Goal: Browse casually: Explore the website without a specific task or goal

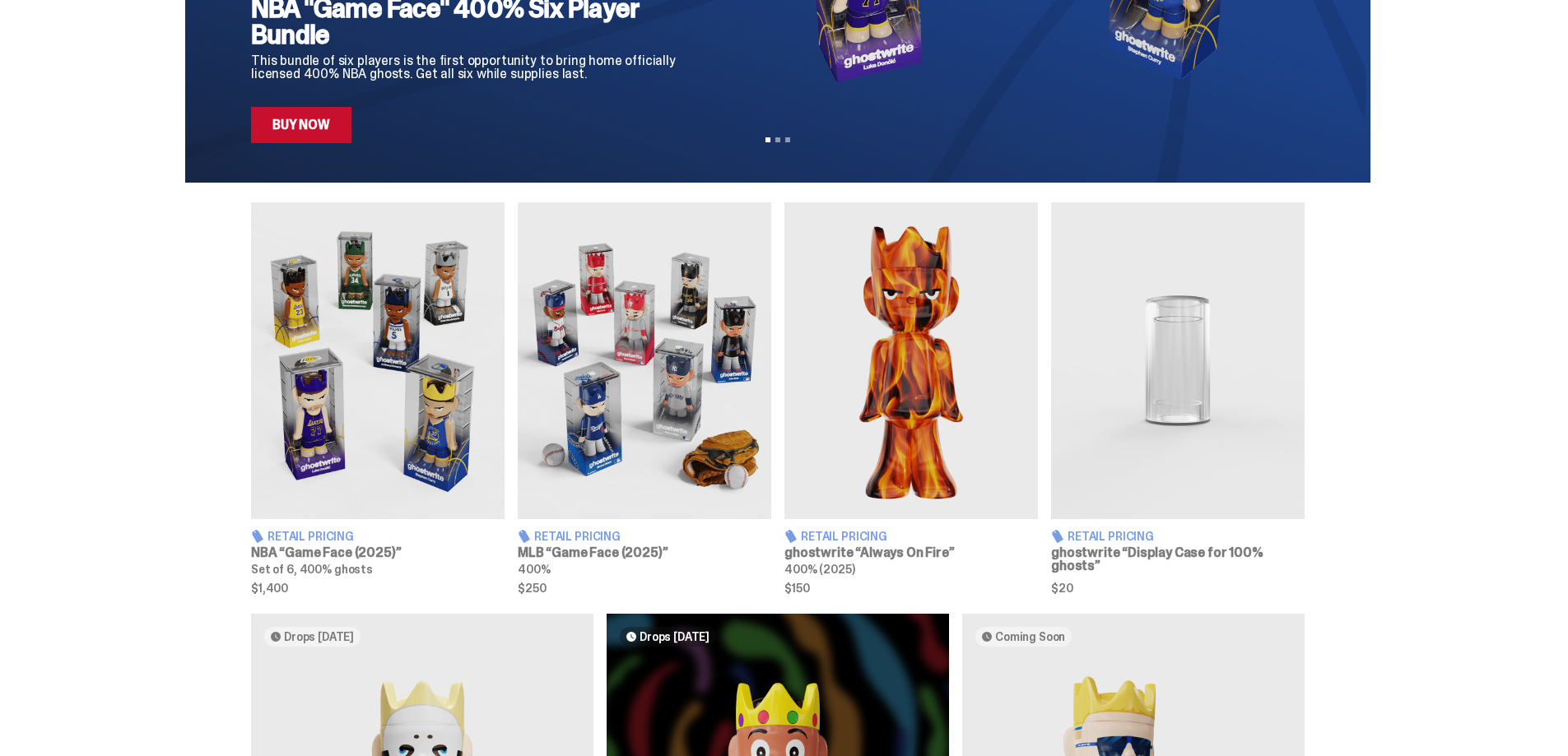
scroll to position [412, 0]
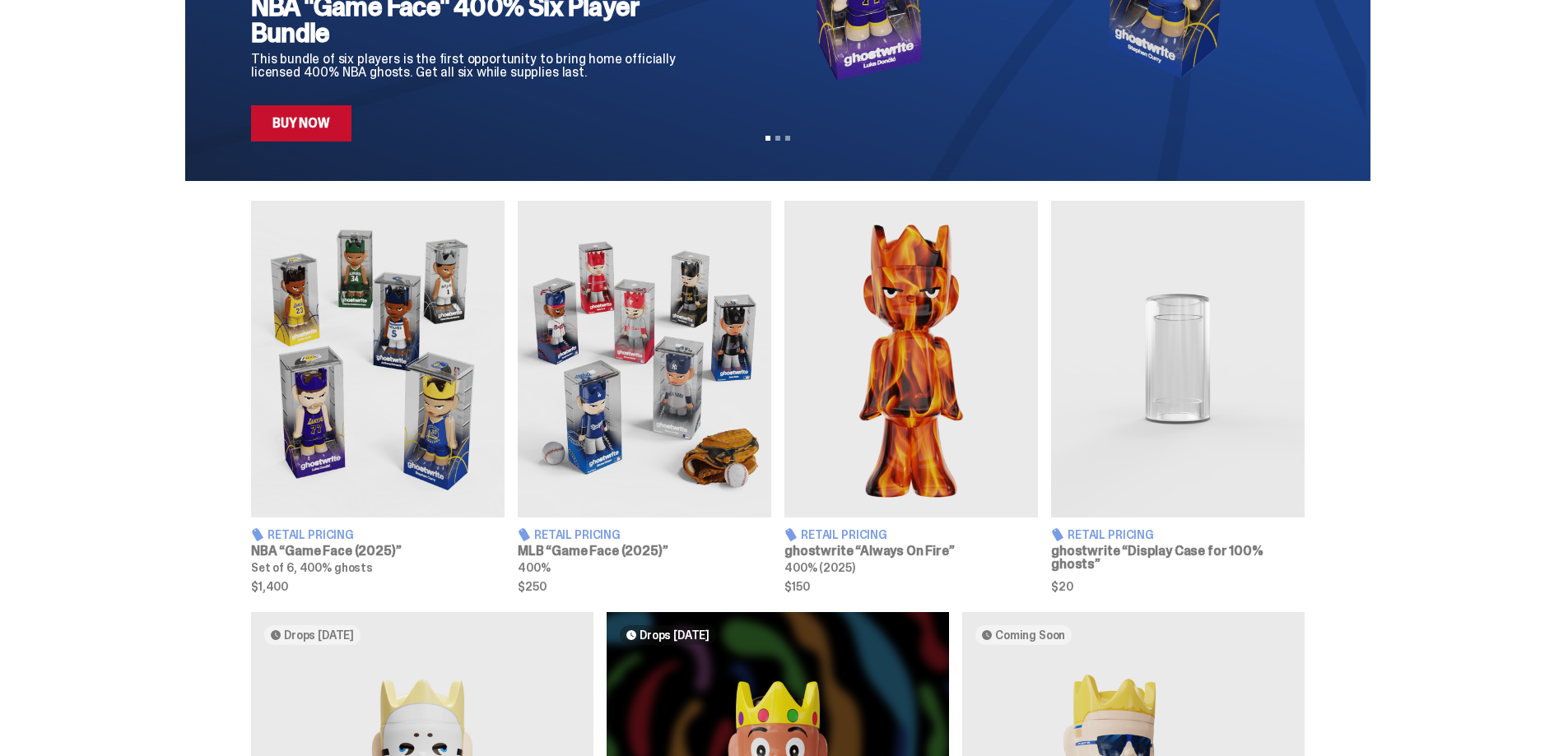
click at [613, 383] on img at bounding box center [645, 358] width 254 height 316
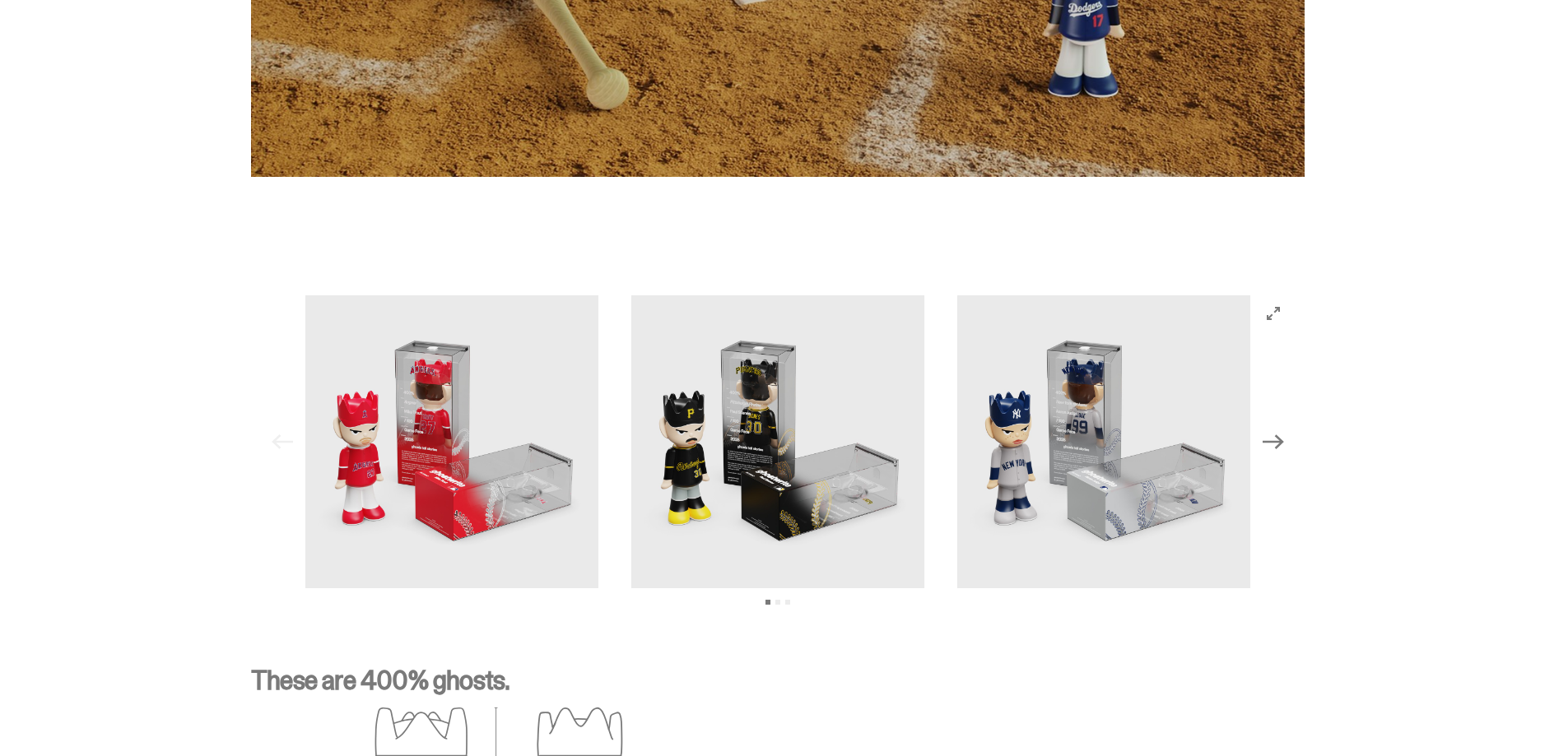
scroll to position [1441, 0]
click at [825, 437] on img at bounding box center [777, 442] width 293 height 293
click at [1268, 444] on button "Next" at bounding box center [1273, 442] width 36 height 36
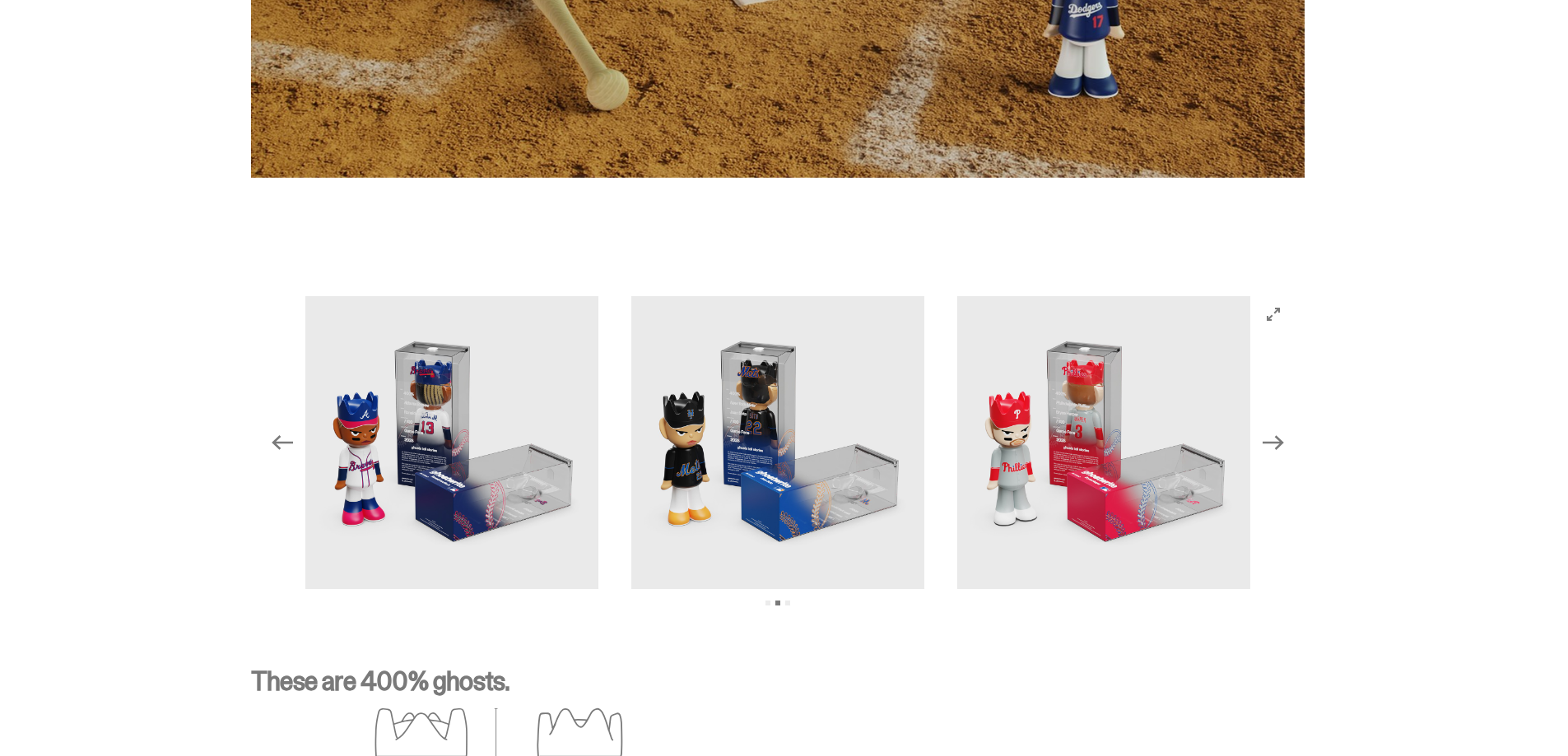
click at [1268, 444] on button "Next" at bounding box center [1273, 442] width 36 height 36
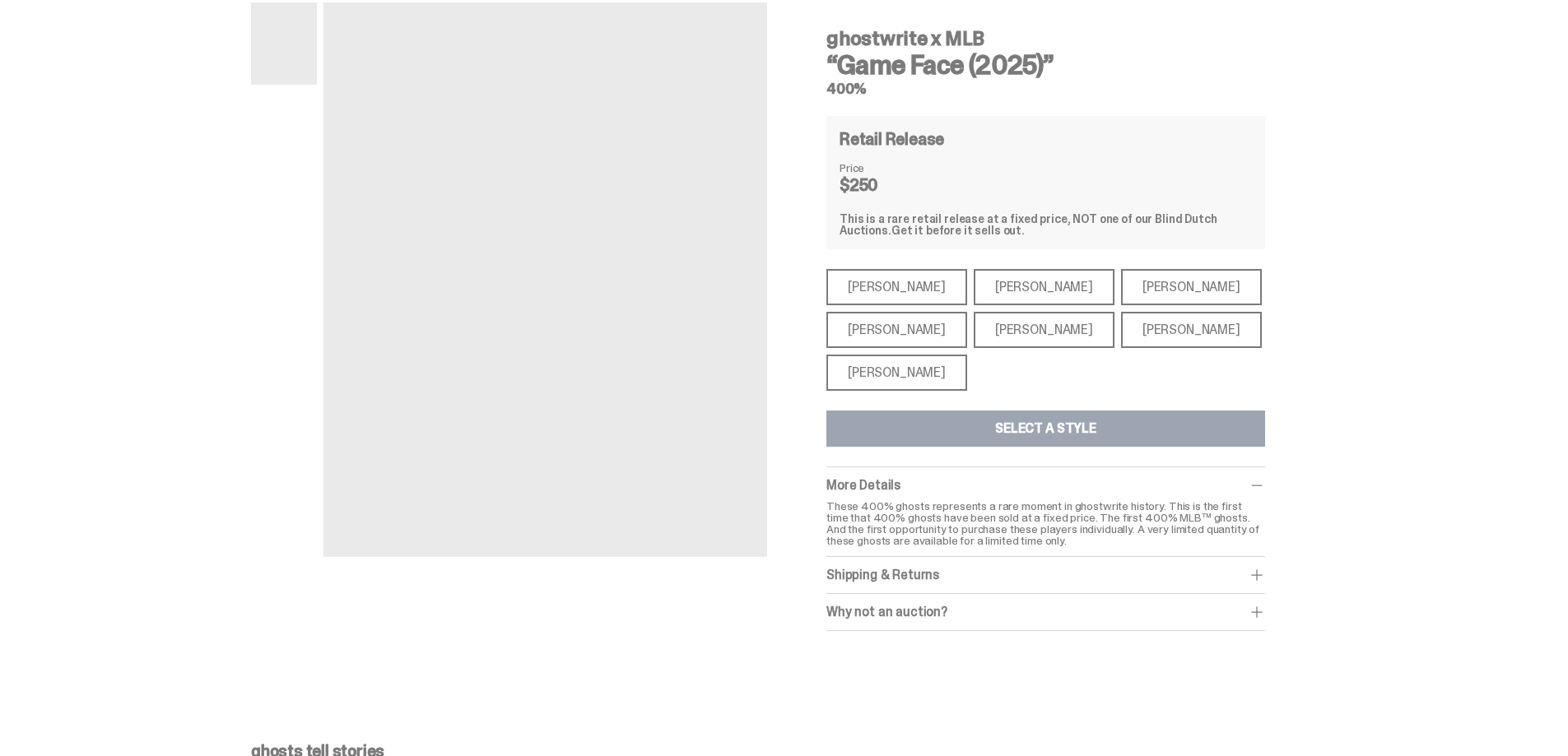
scroll to position [0, 0]
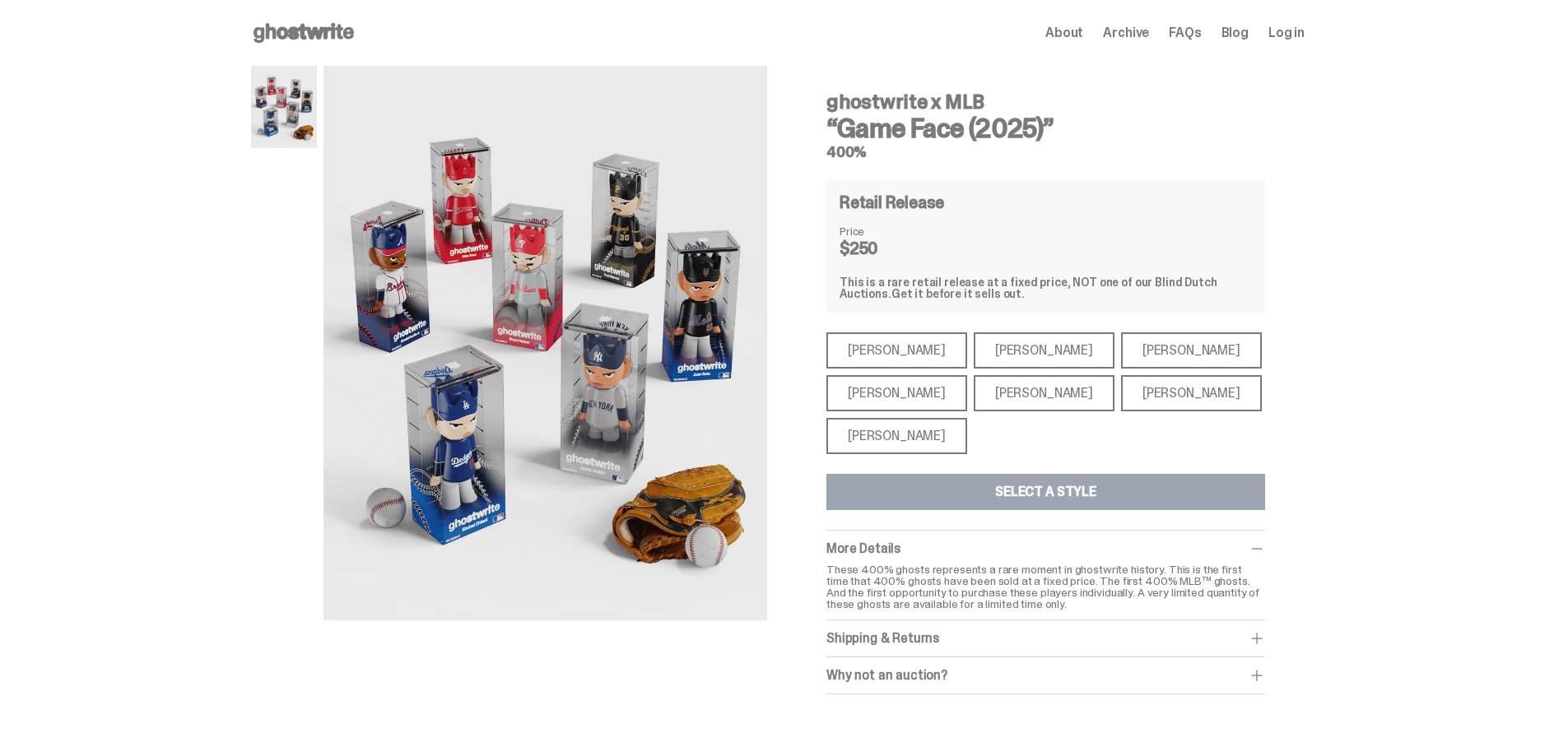
click at [892, 437] on div "[PERSON_NAME]" at bounding box center [896, 436] width 141 height 36
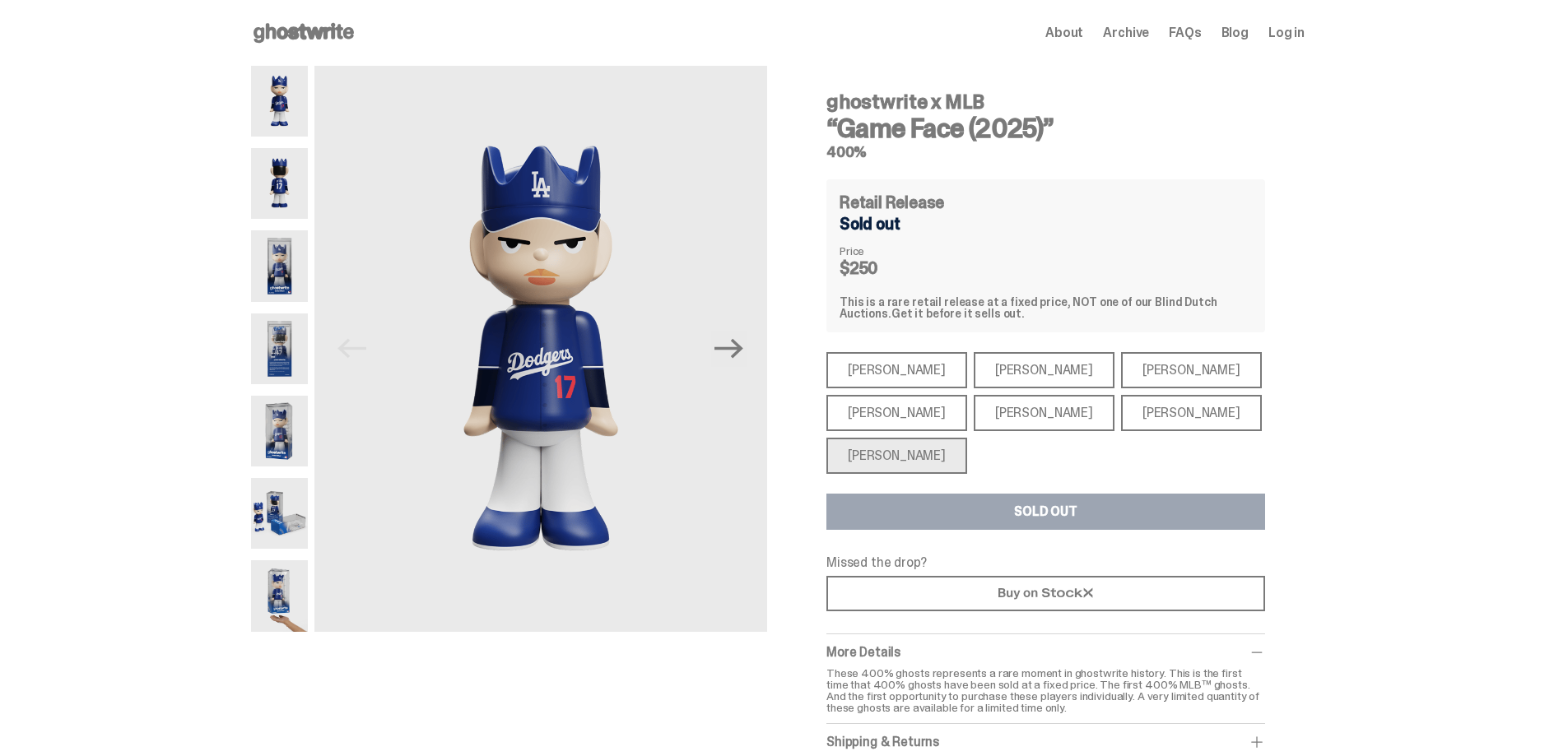
click at [282, 424] on img at bounding box center [279, 431] width 57 height 71
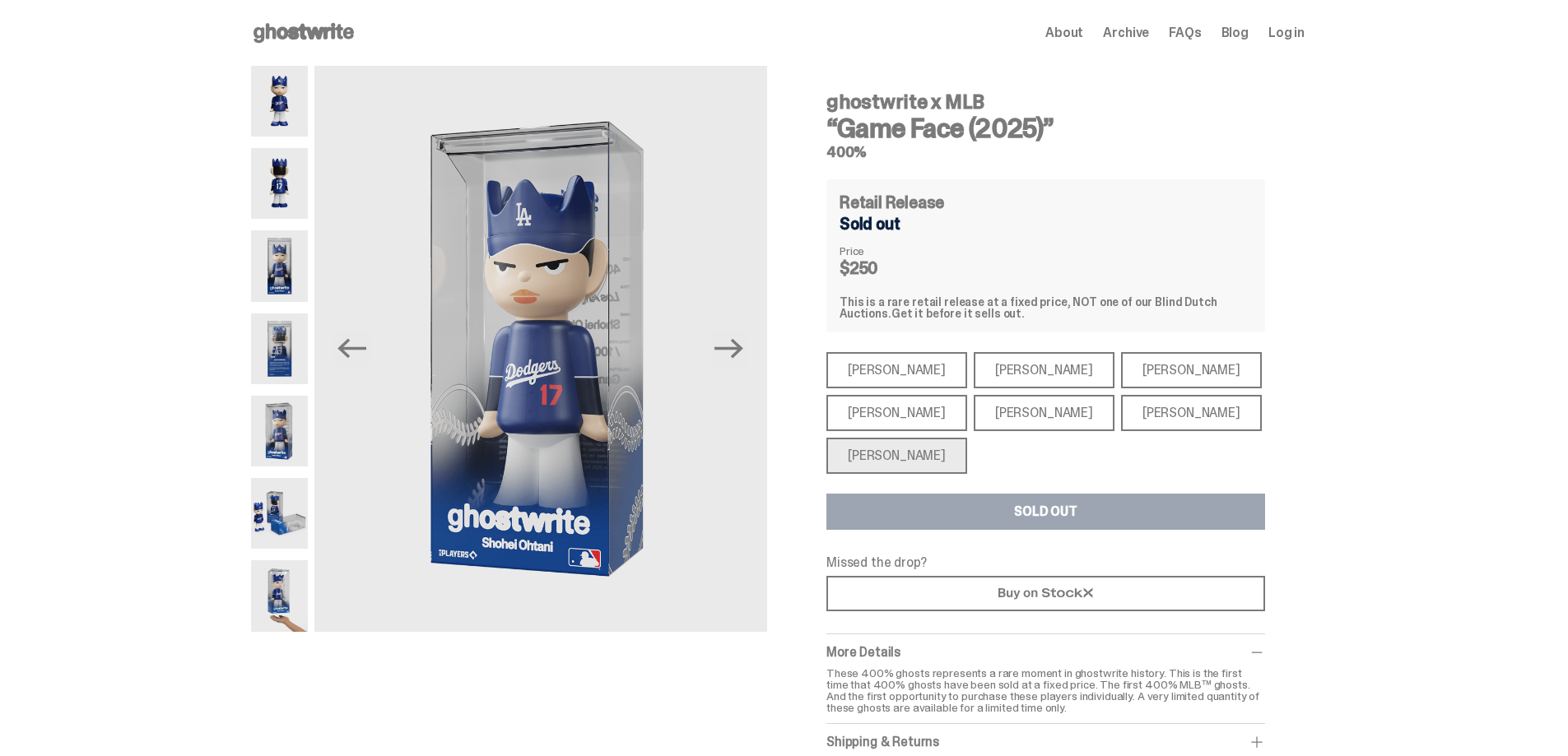
click at [286, 359] on img at bounding box center [279, 349] width 57 height 71
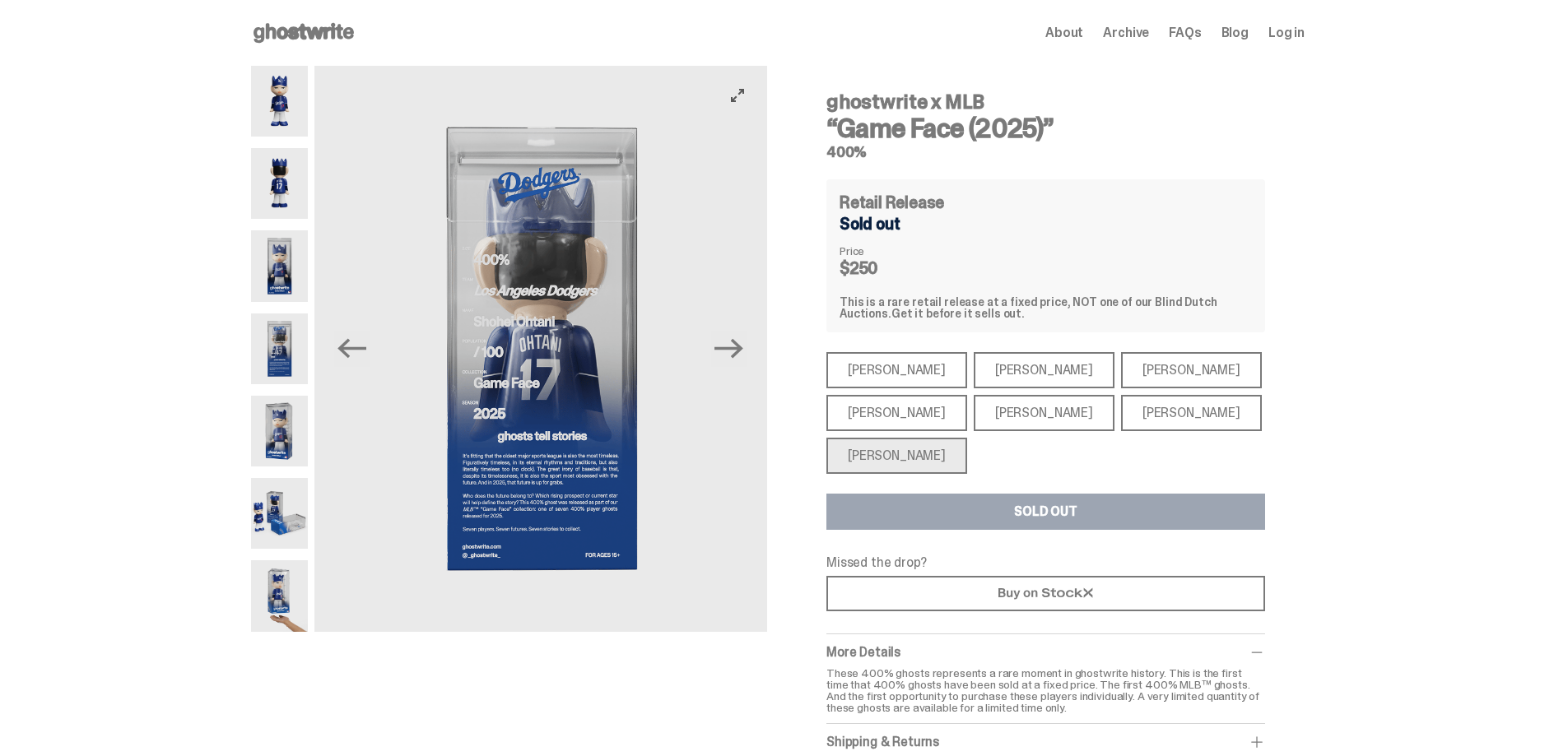
click at [745, 92] on icon "View full-screen" at bounding box center [737, 95] width 14 height 14
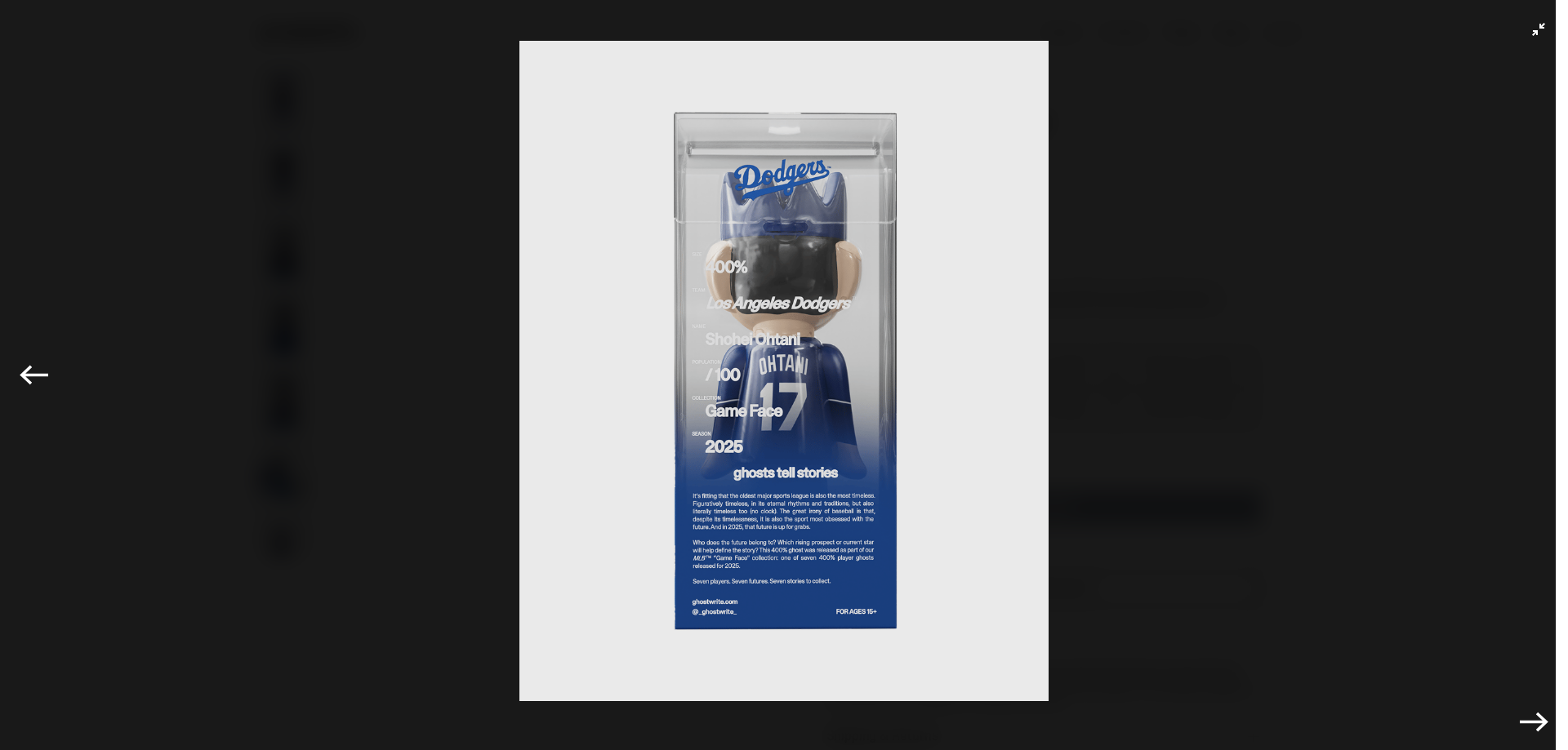
click at [47, 391] on button "Previous" at bounding box center [33, 376] width 36 height 36
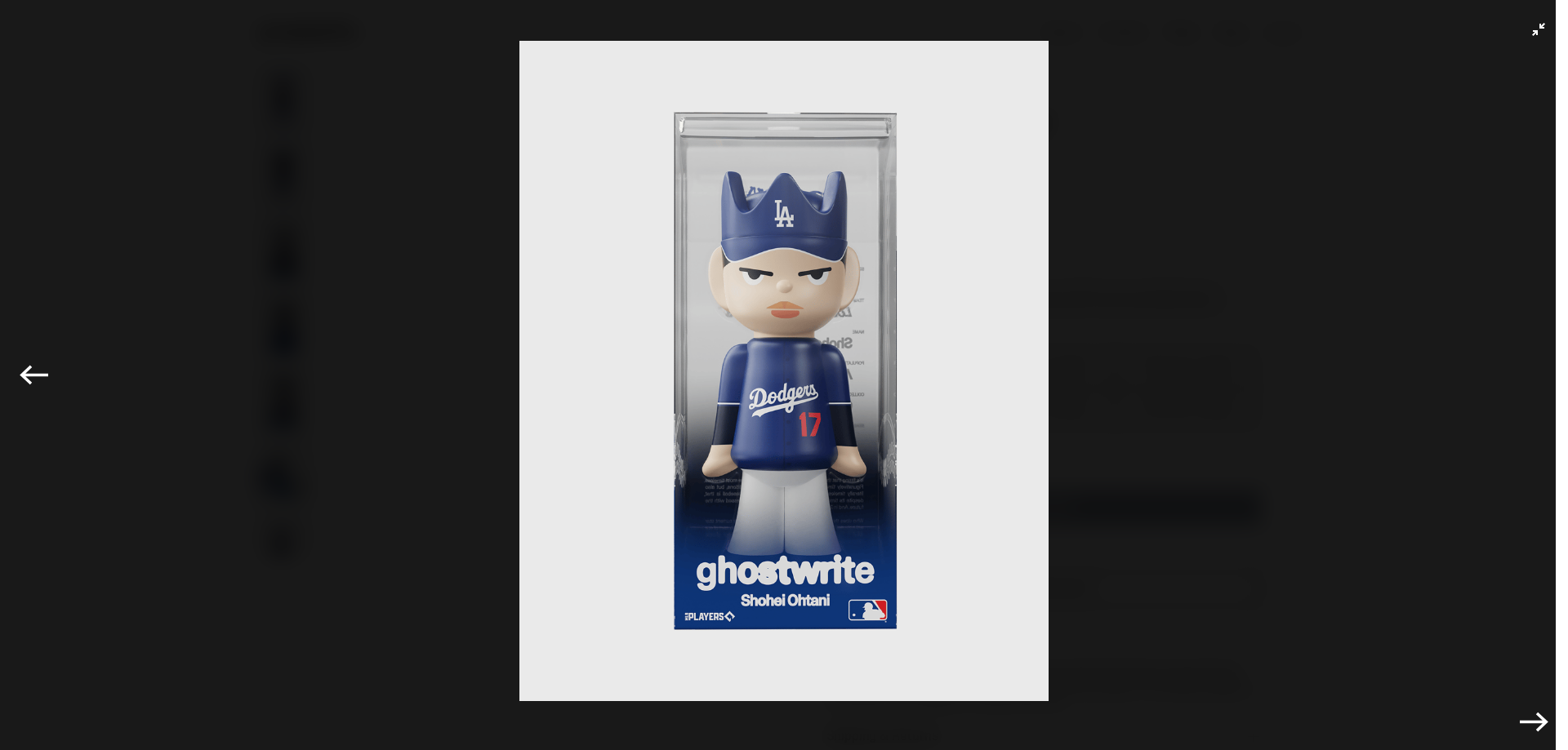
click at [1532, 31] on icon "Exit full-screen" at bounding box center [1538, 29] width 13 height 13
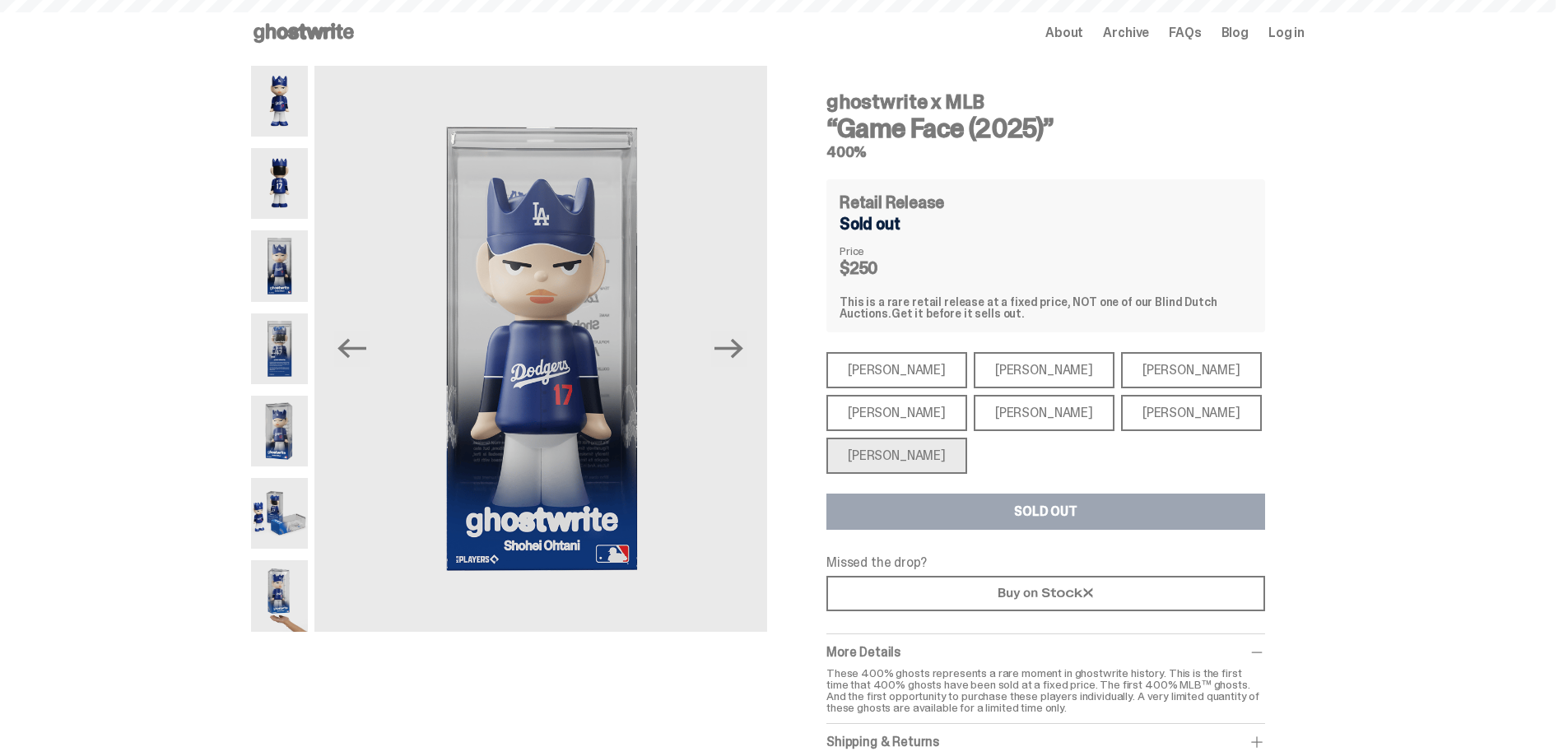
scroll to position [412, 0]
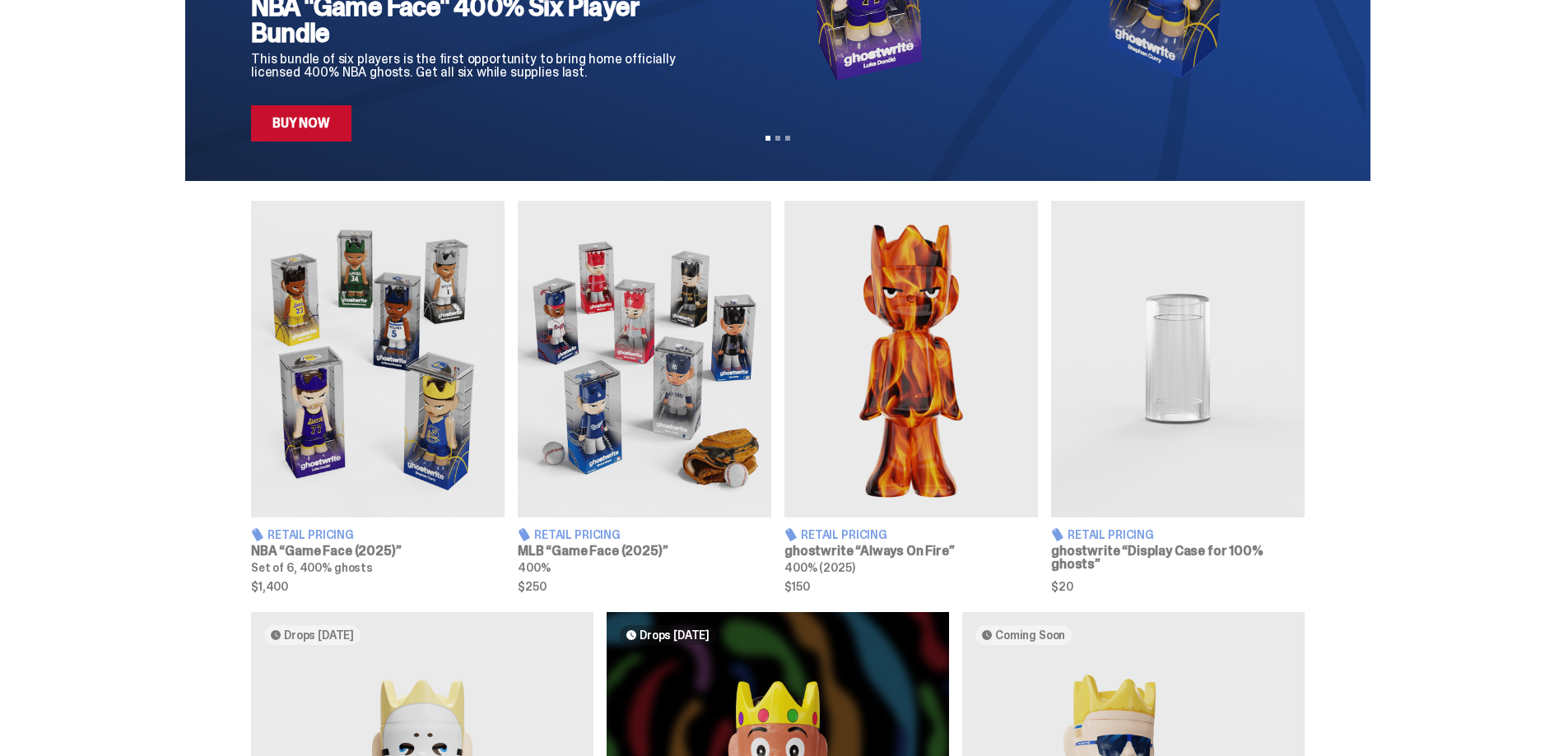
click at [365, 422] on img at bounding box center [378, 358] width 254 height 316
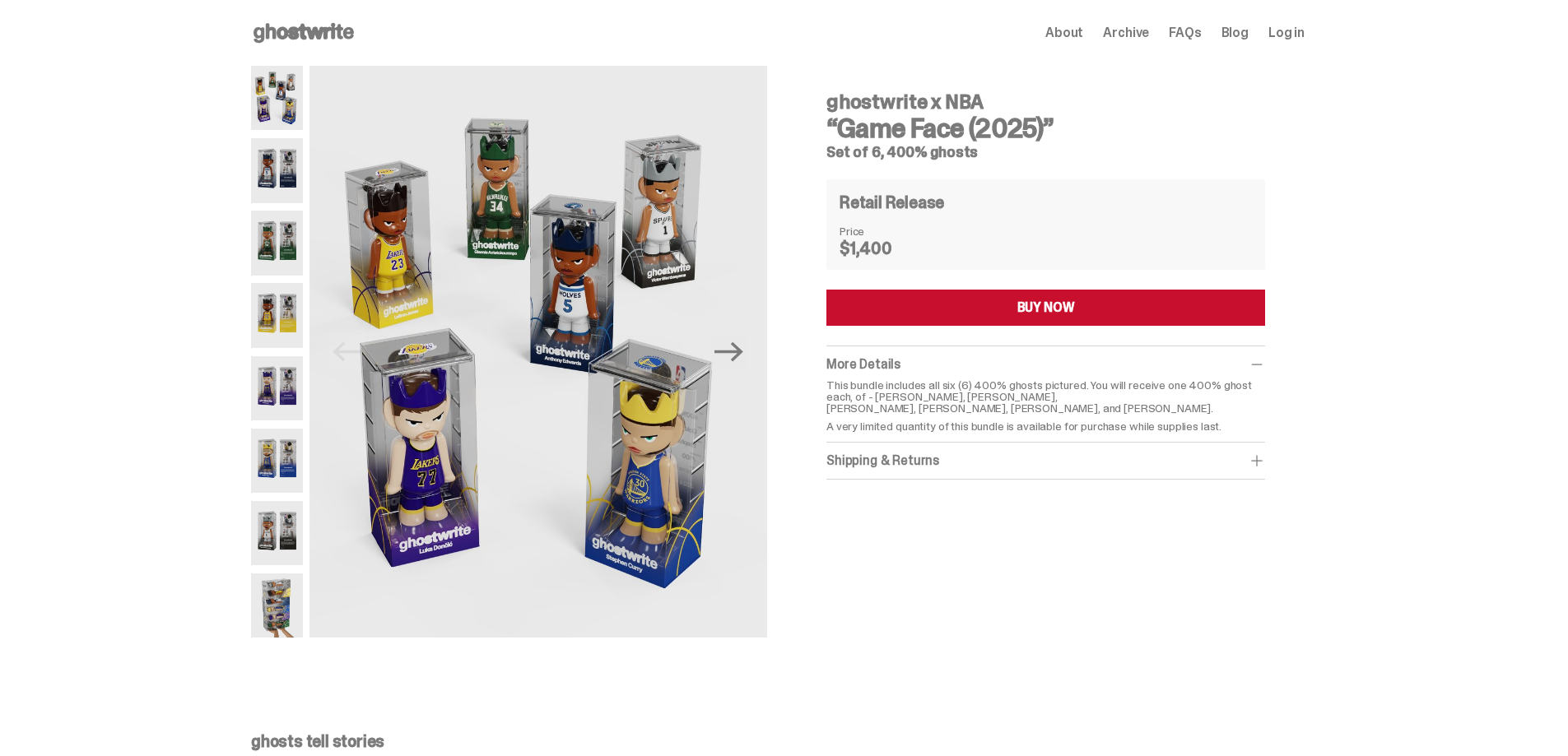
click at [278, 167] on img at bounding box center [277, 170] width 52 height 64
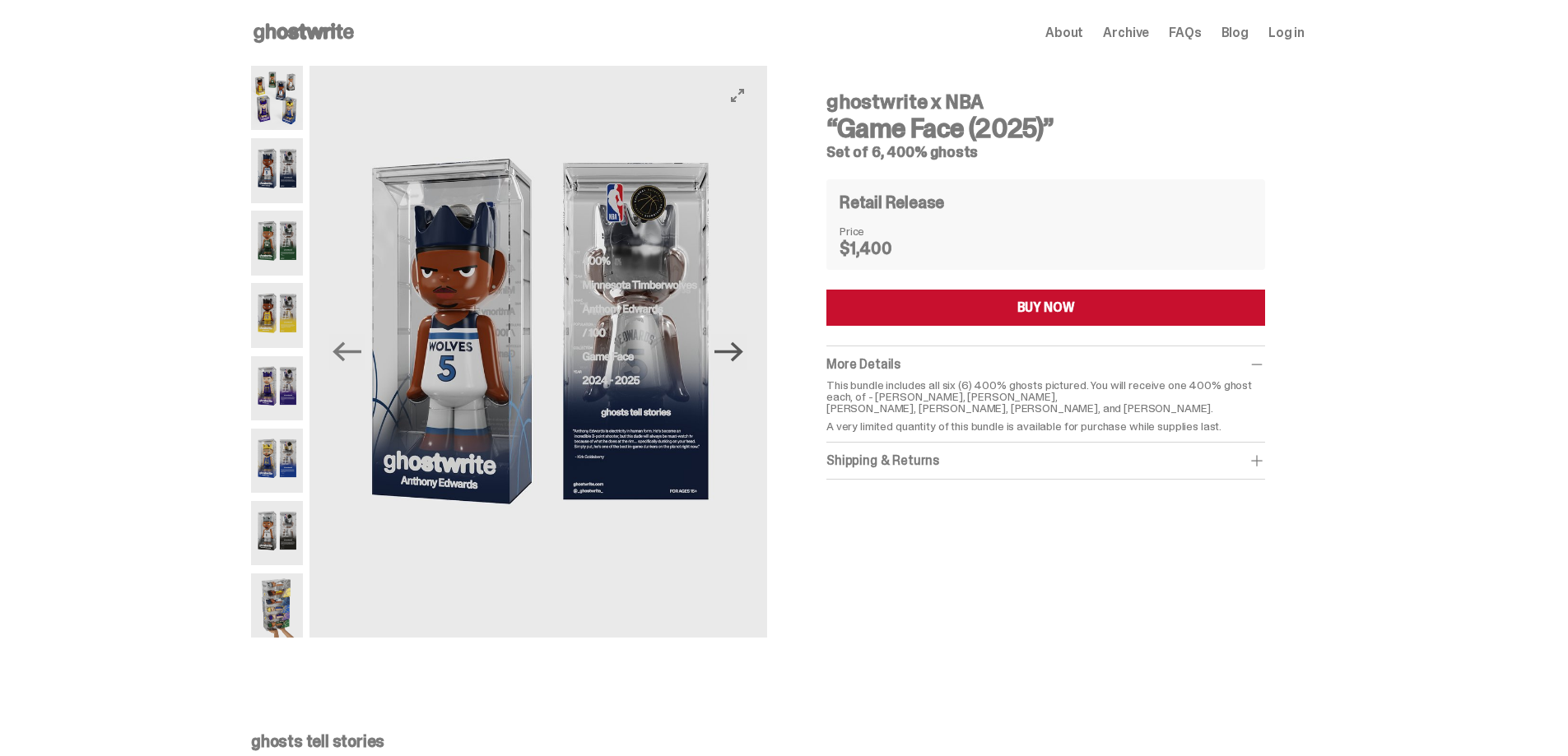
click at [744, 357] on icon "Next" at bounding box center [729, 353] width 29 height 20
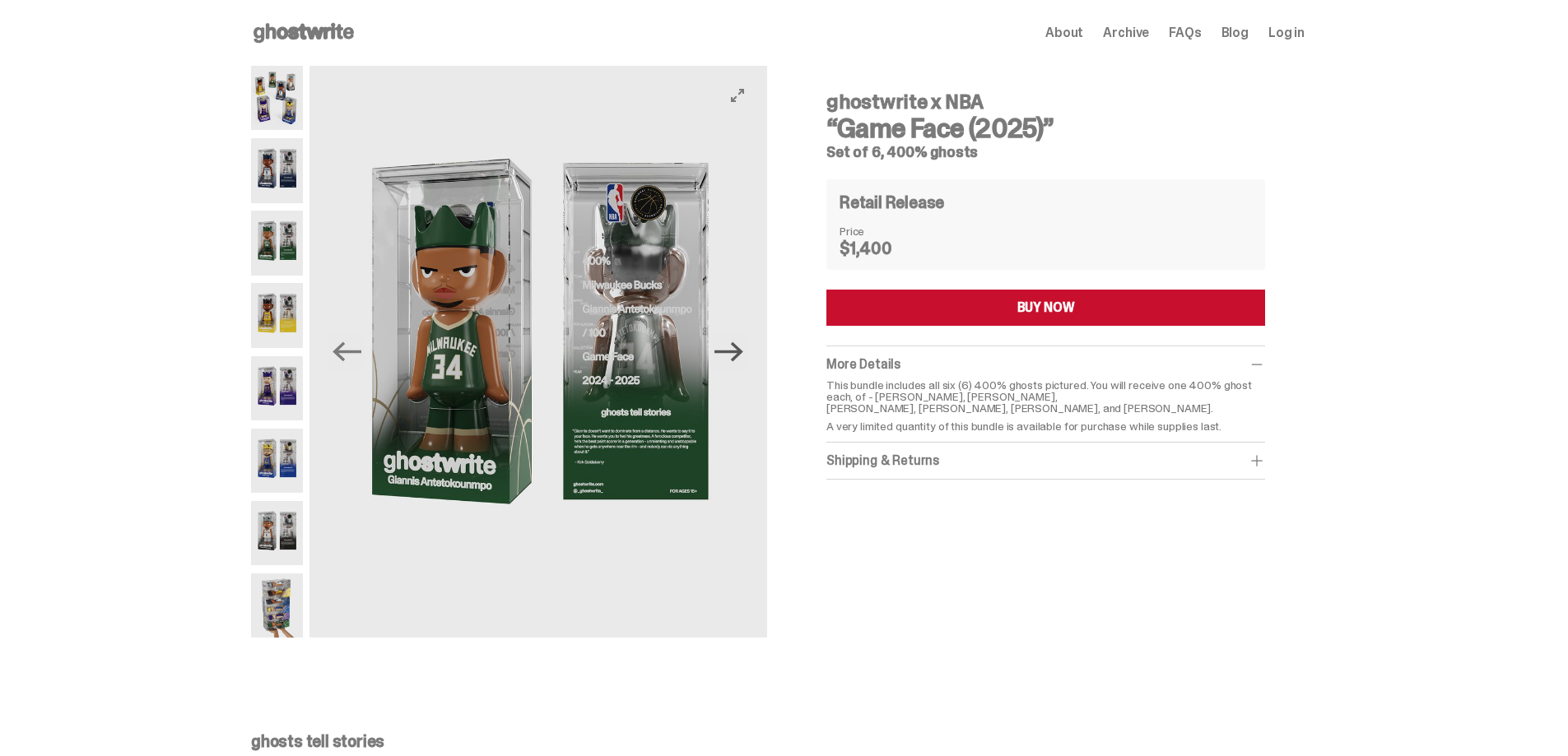
click at [744, 357] on icon "Next" at bounding box center [729, 353] width 29 height 20
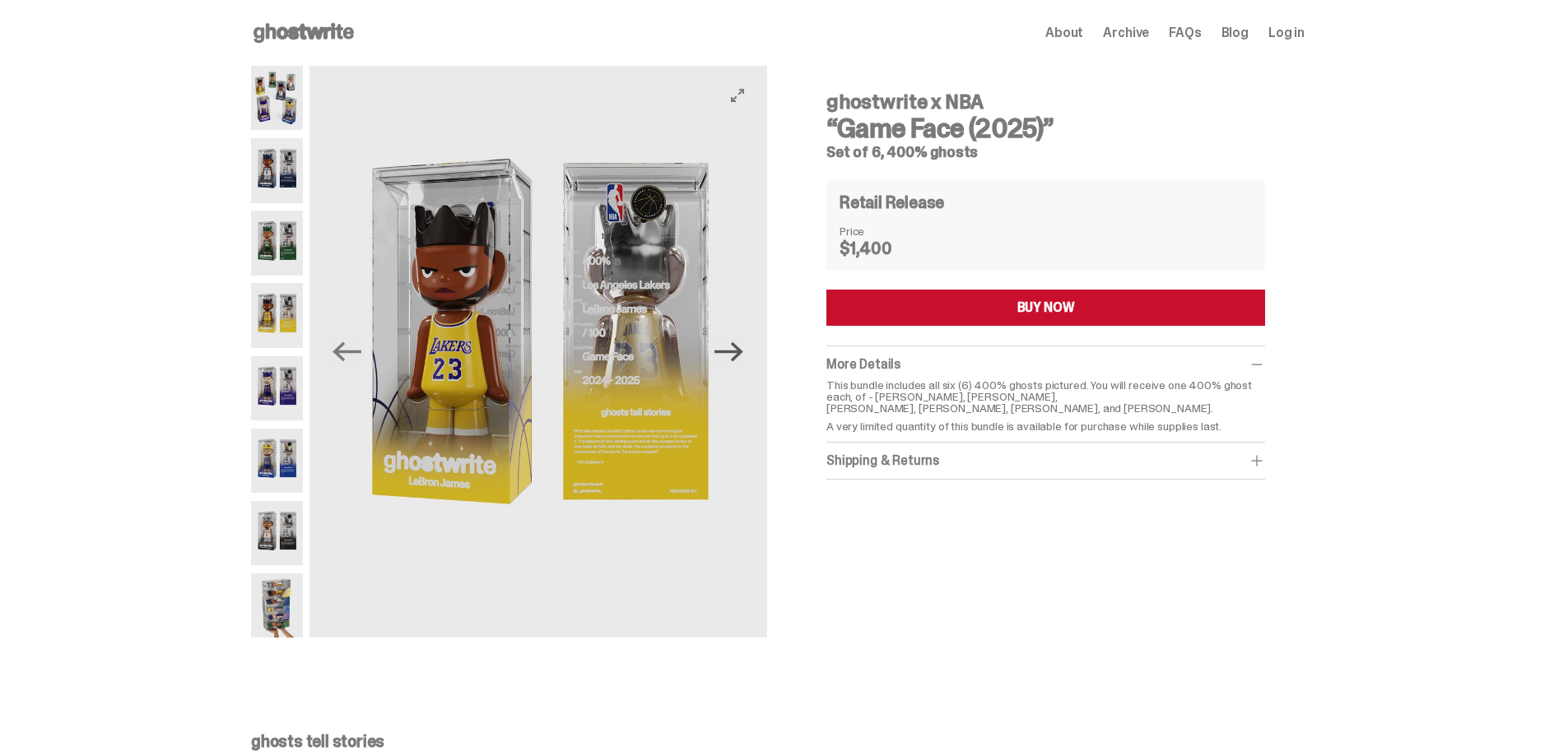
click at [744, 357] on icon "Next" at bounding box center [729, 353] width 29 height 20
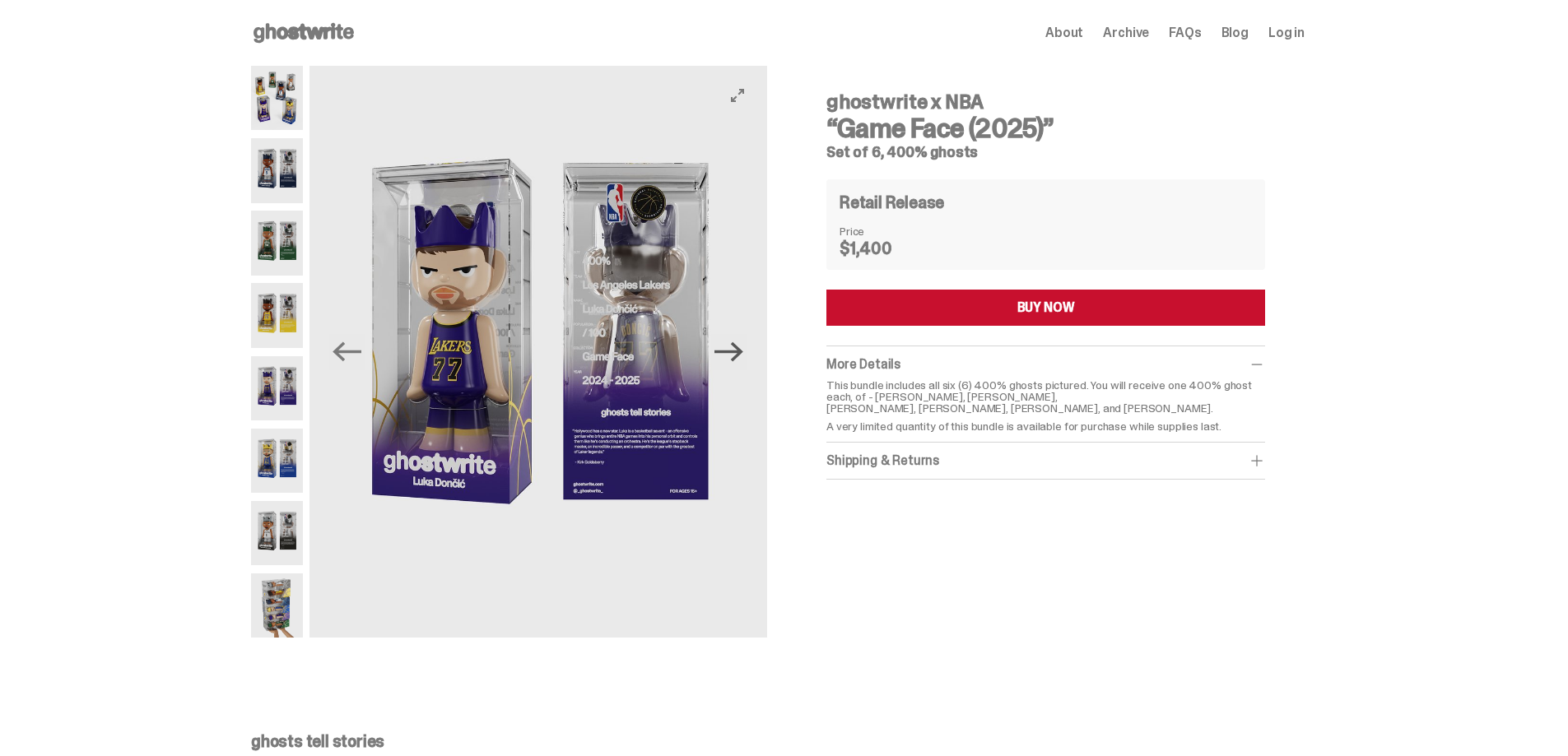
click at [744, 357] on icon "Next" at bounding box center [729, 353] width 29 height 20
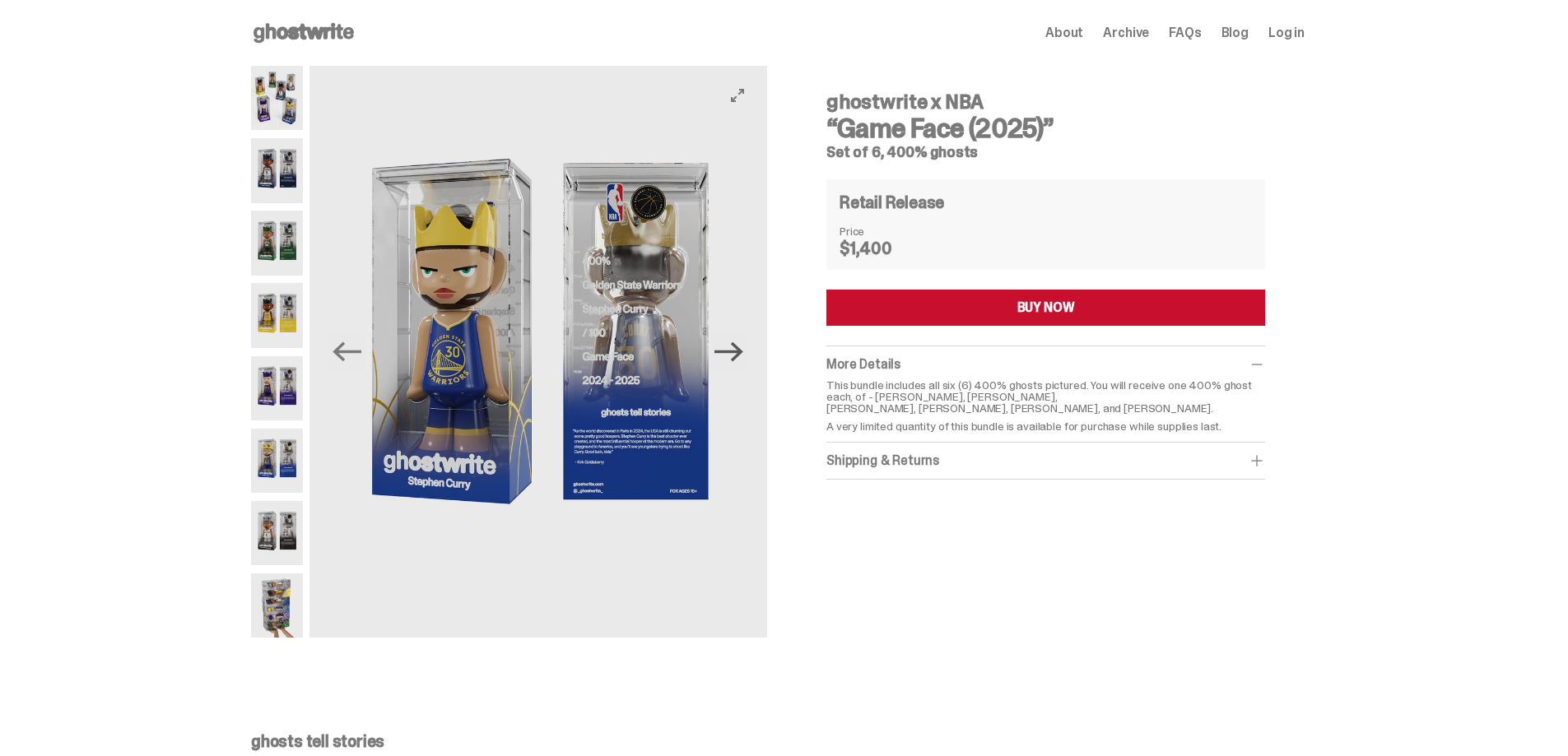
click at [744, 357] on icon "Next" at bounding box center [729, 353] width 29 height 20
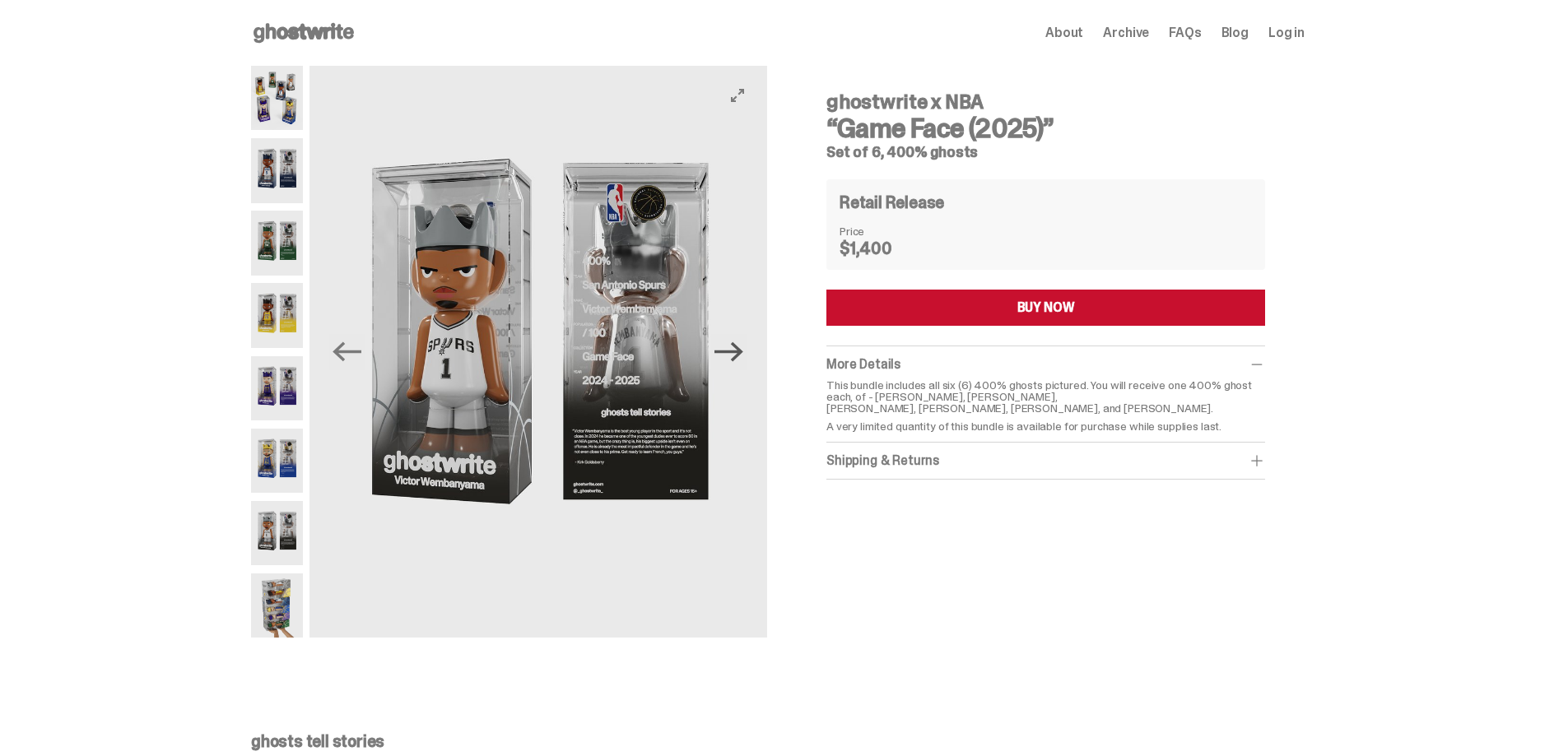
click at [744, 357] on icon "Next" at bounding box center [729, 353] width 29 height 20
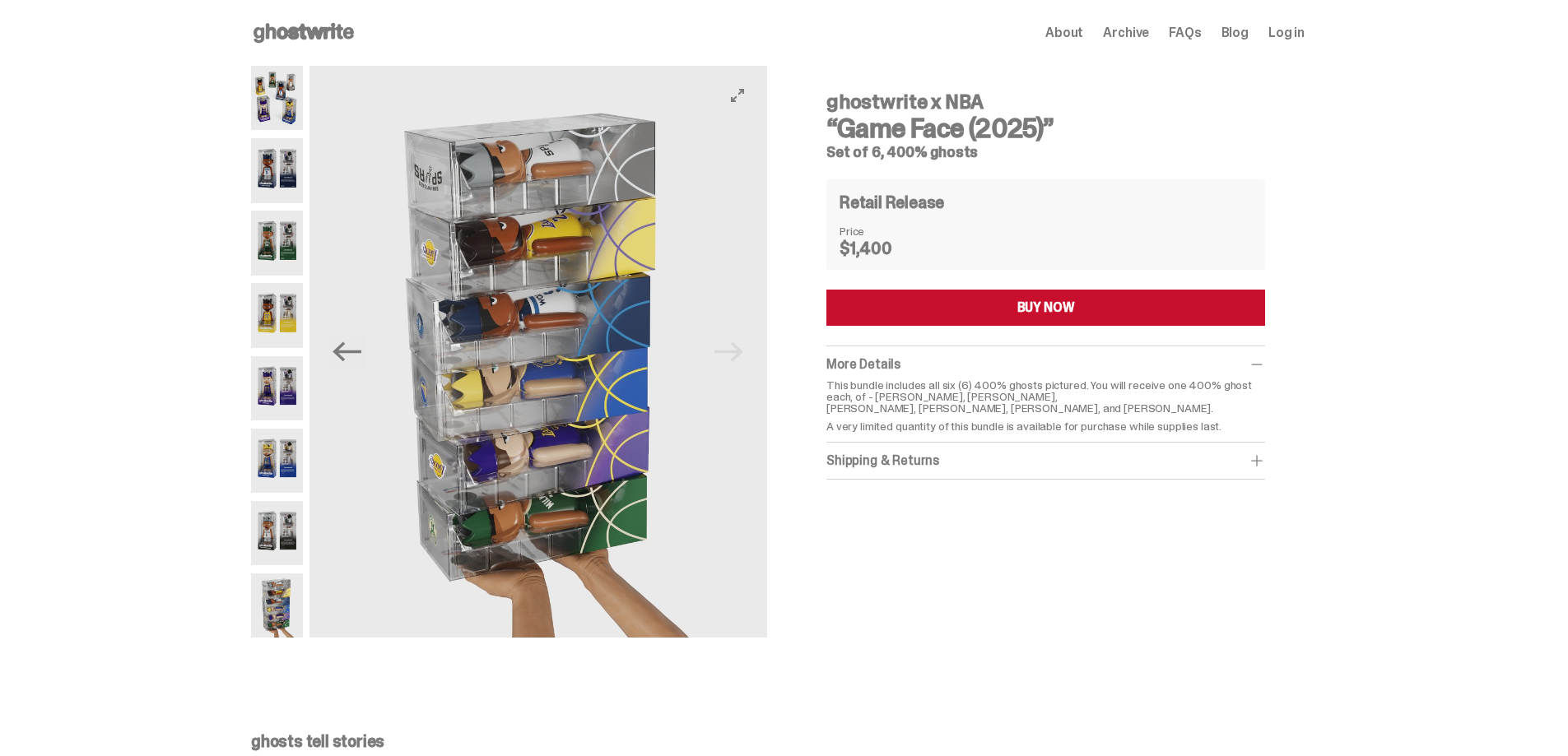
click at [744, 357] on img at bounding box center [538, 352] width 458 height 572
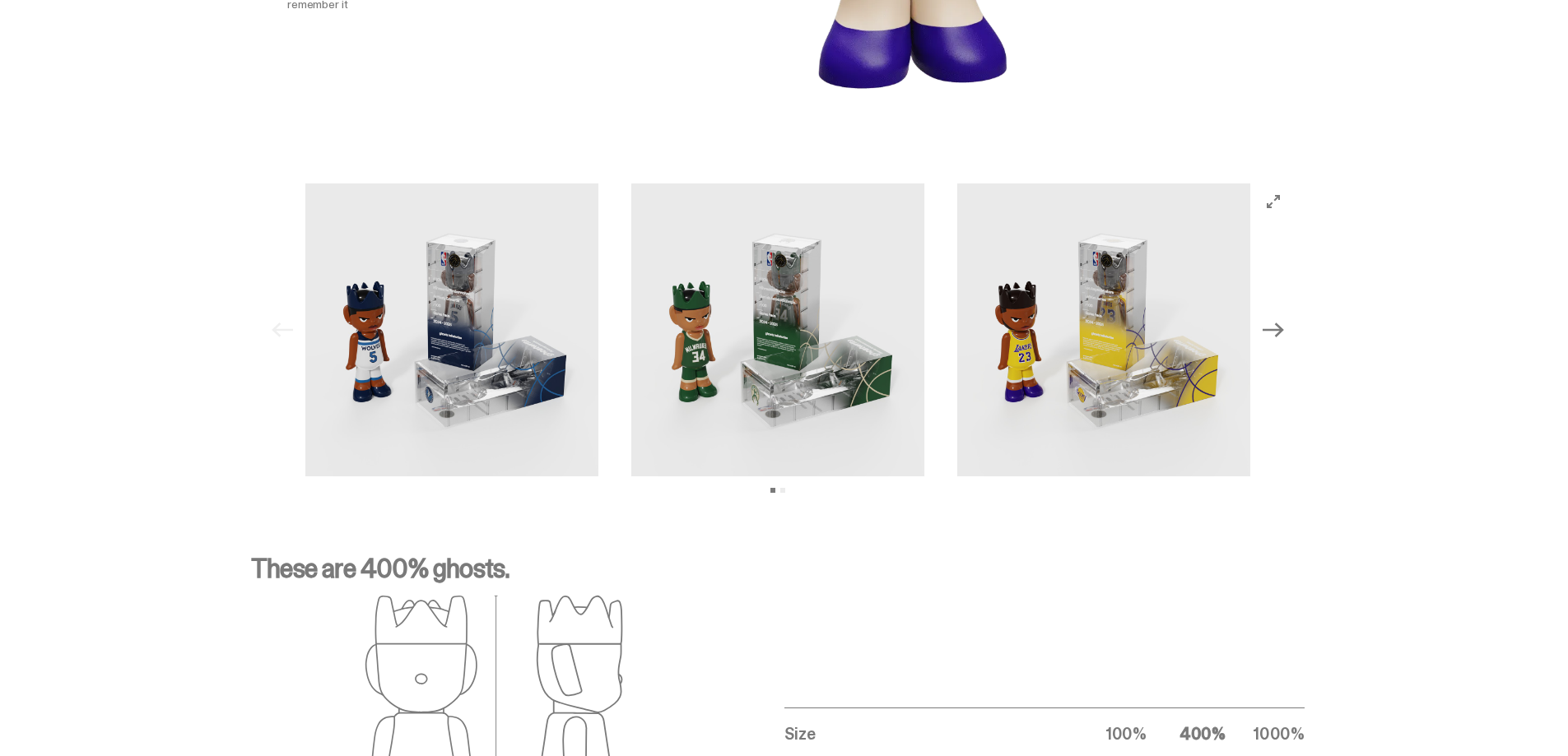
scroll to position [1728, 0]
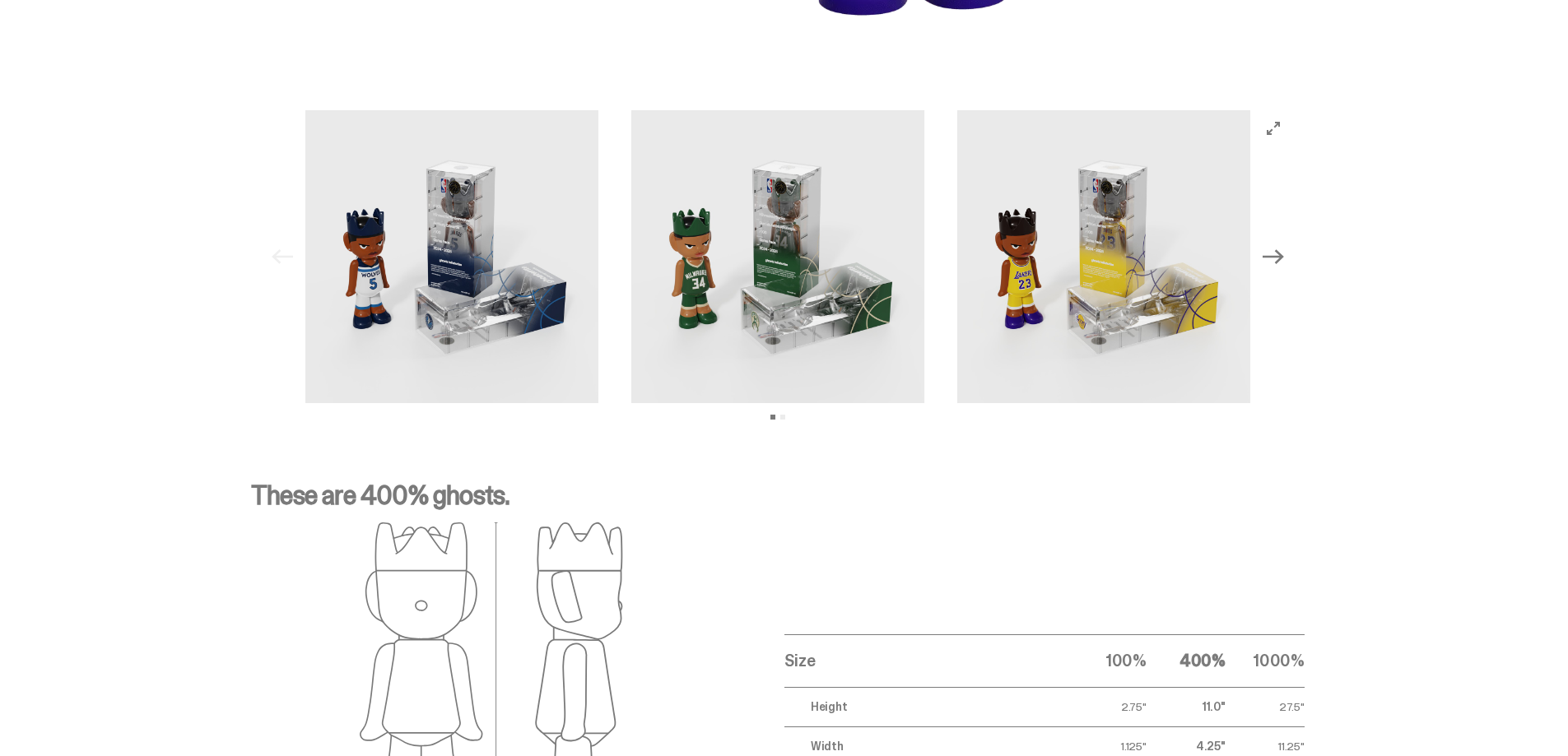
click at [1284, 254] on icon "Next" at bounding box center [1273, 257] width 22 height 15
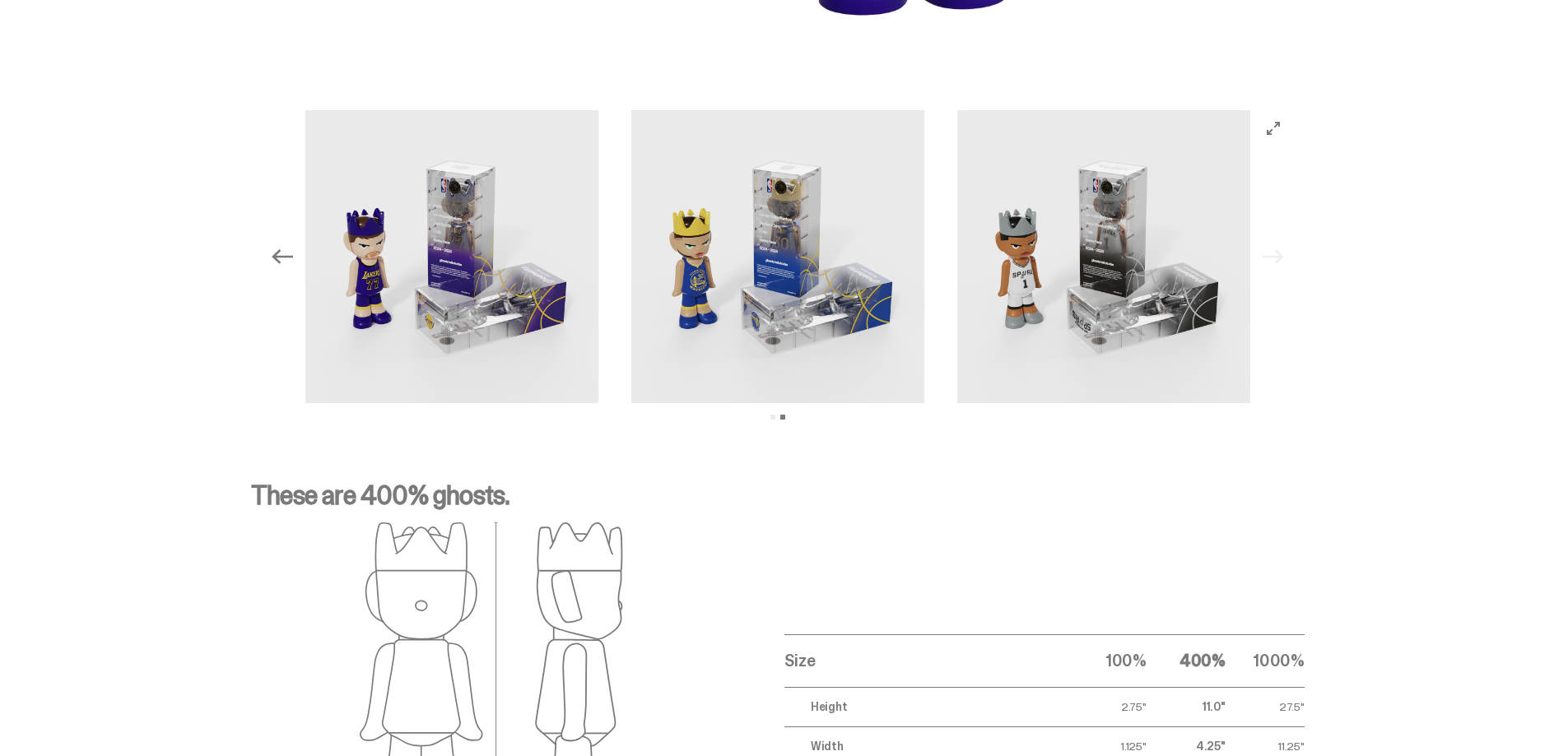
click at [1287, 254] on div "Previous Next View slide 1 View slide 2" at bounding box center [777, 257] width 1027 height 293
click at [278, 263] on icon "Previous" at bounding box center [283, 257] width 22 height 22
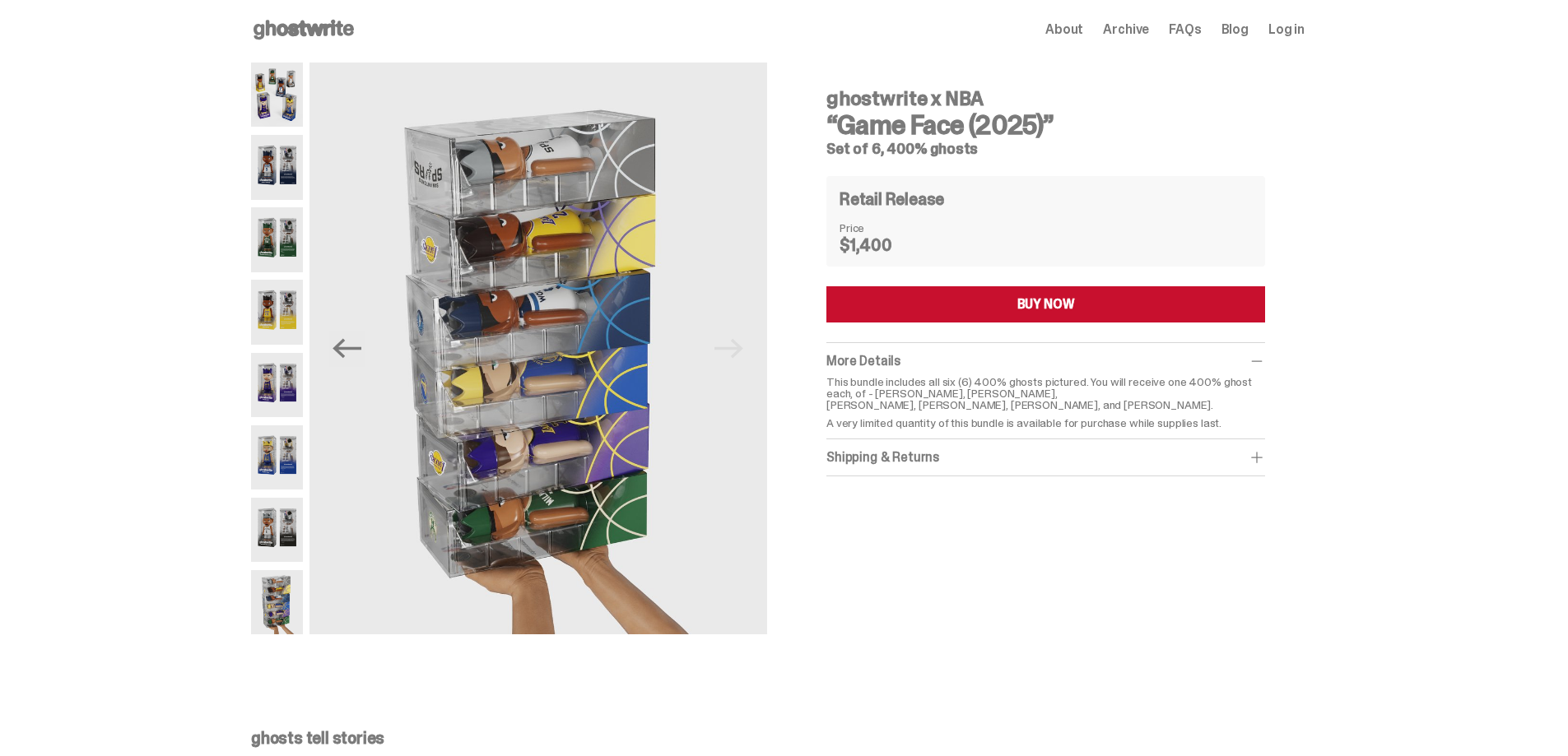
scroll to position [0, 0]
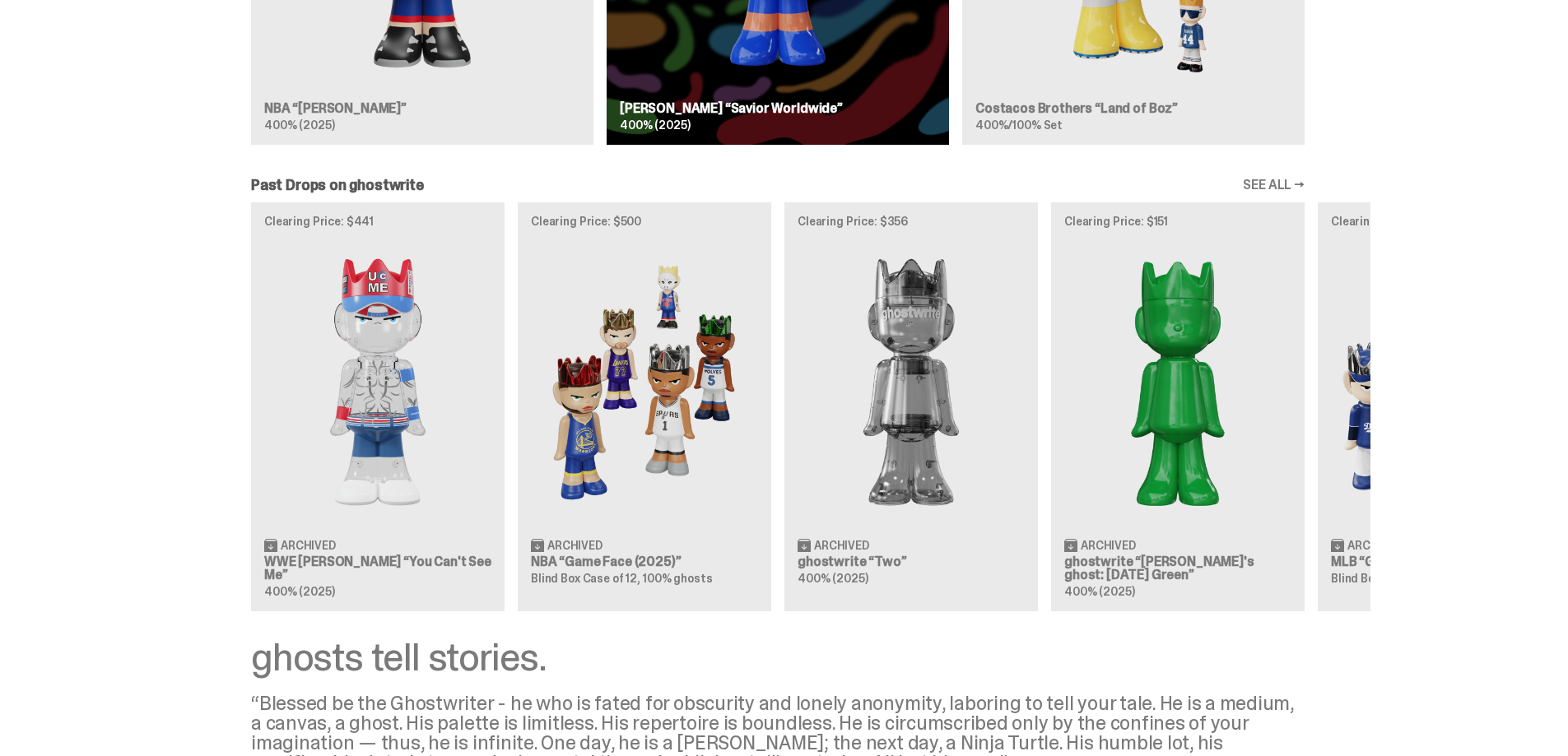
scroll to position [1316, 0]
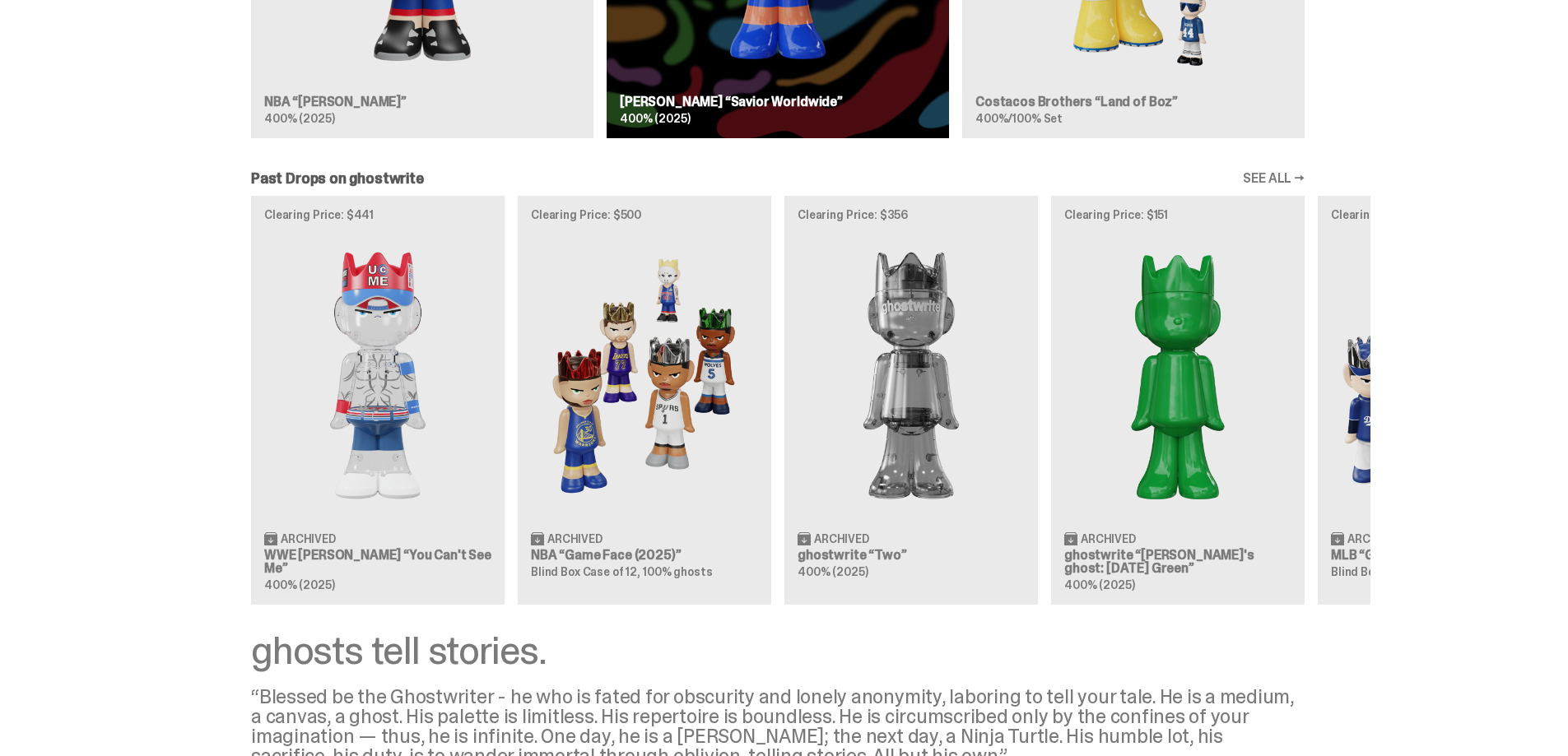
click at [370, 348] on div "Clearing Price: $441 Archived WWE [PERSON_NAME] “You Can't See Me” 400% (2025) …" at bounding box center [777, 400] width 1185 height 408
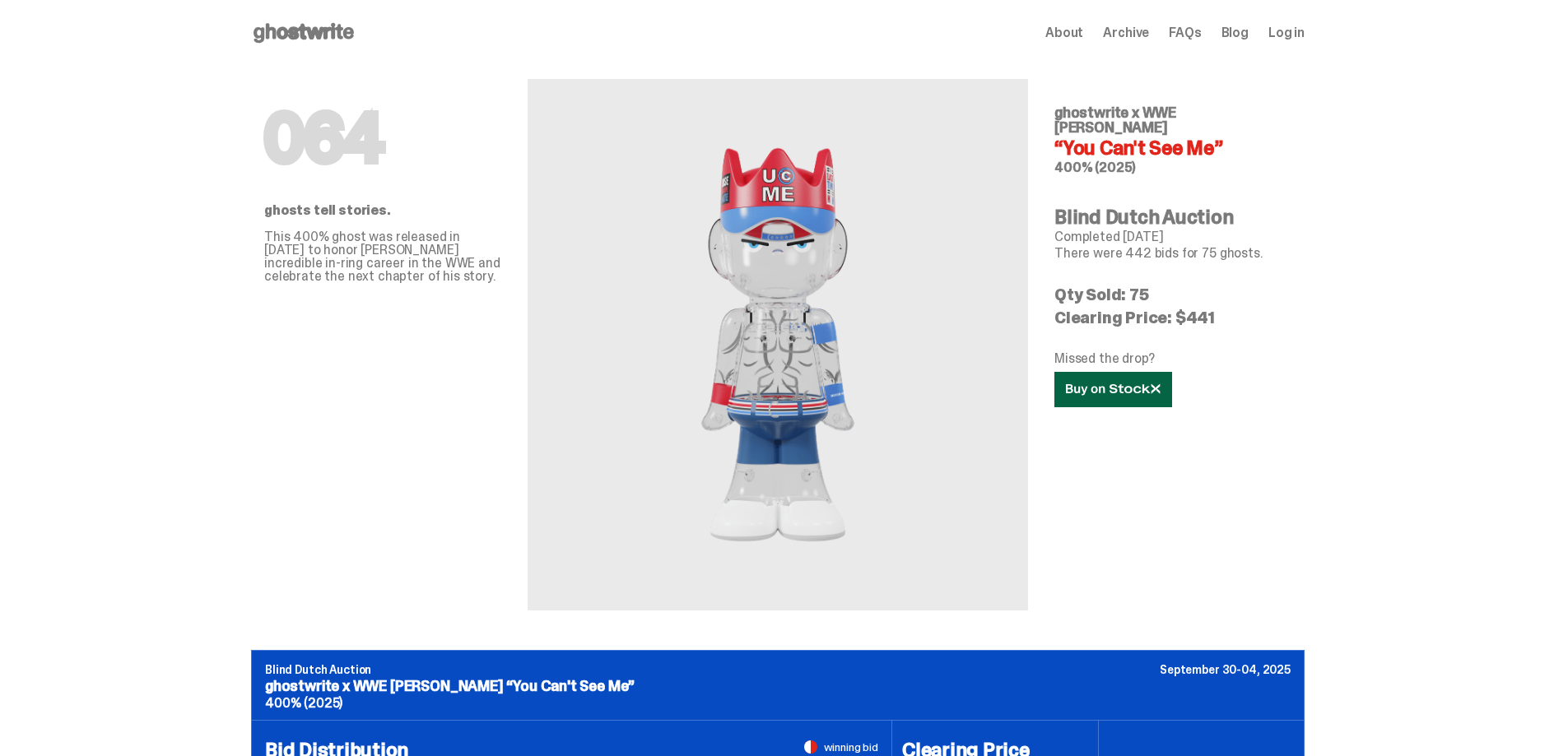
click at [1122, 384] on link at bounding box center [1114, 389] width 118 height 35
click at [785, 384] on img at bounding box center [777, 344] width 362 height 452
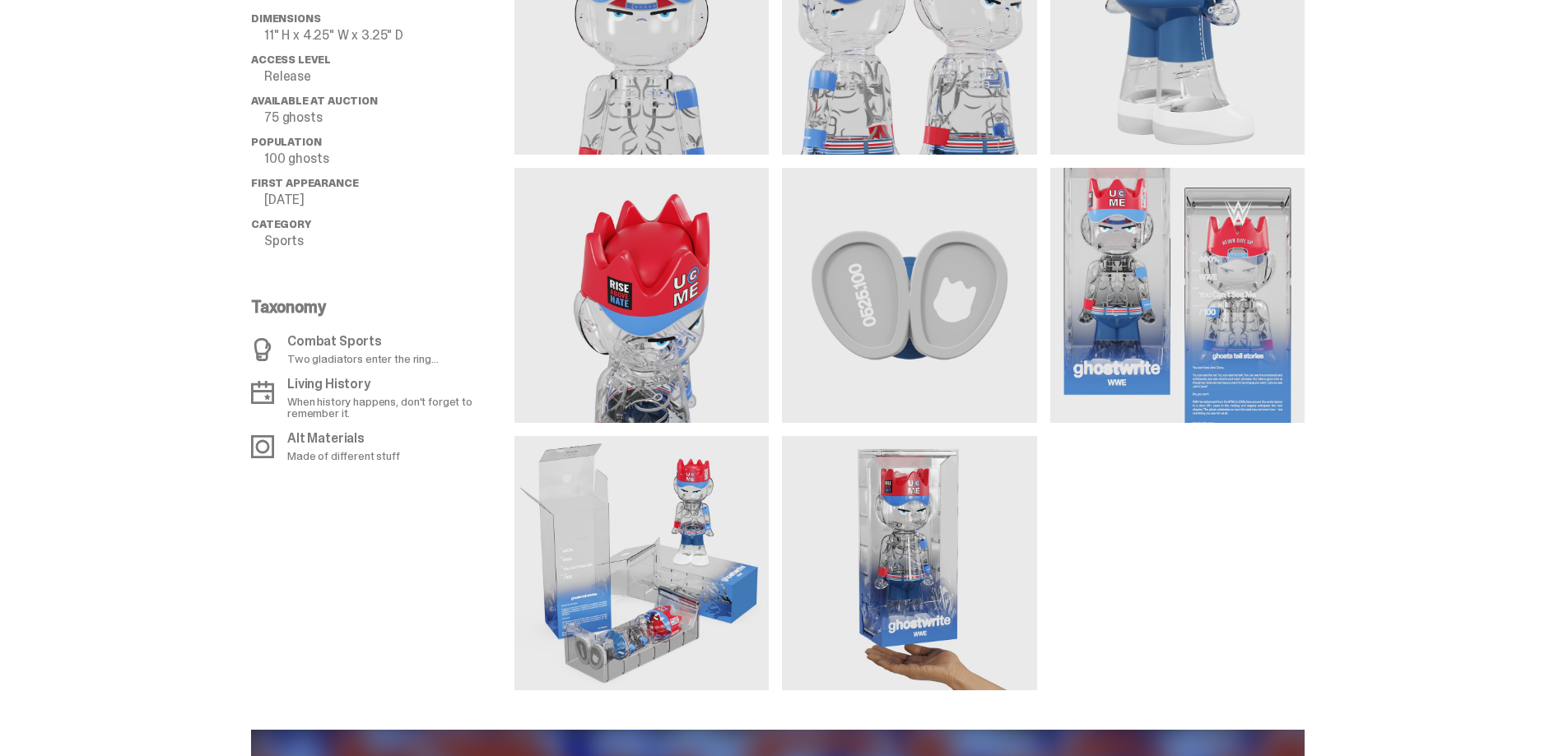
scroll to position [1399, 0]
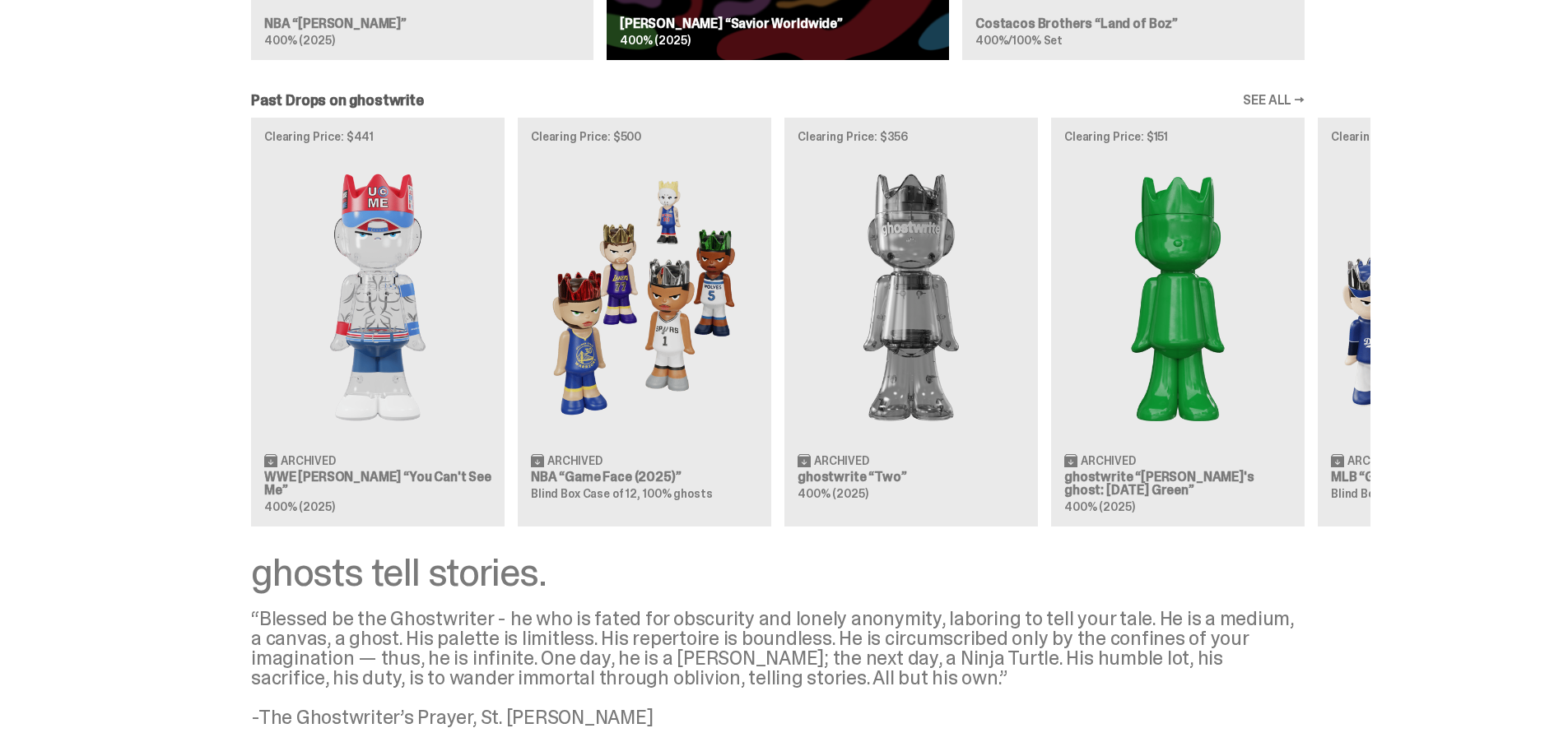
scroll to position [1399, 0]
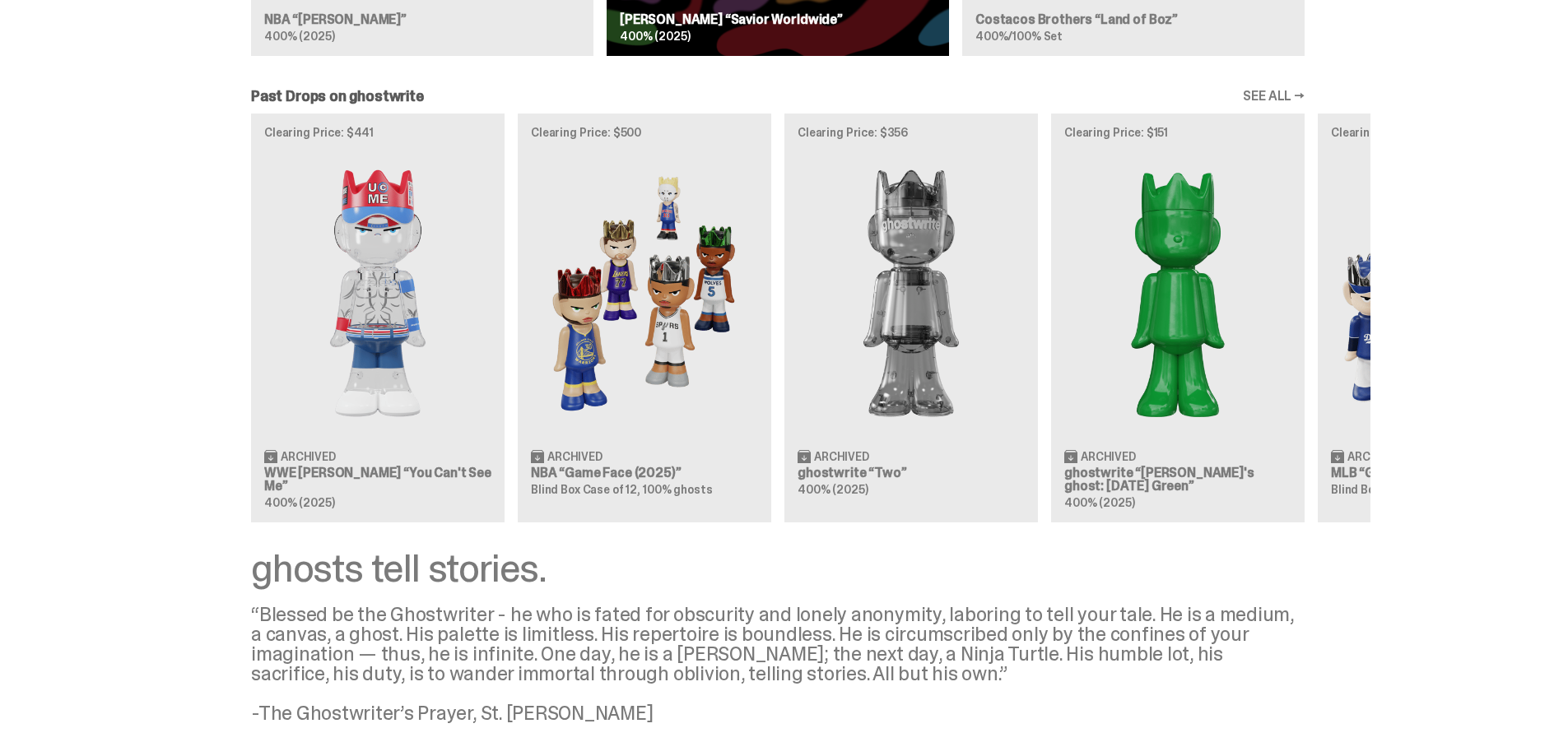
click at [663, 288] on div "Clearing Price: $441 Archived WWE [PERSON_NAME] “You Can't See Me” 400% (2025) …" at bounding box center [777, 317] width 1185 height 408
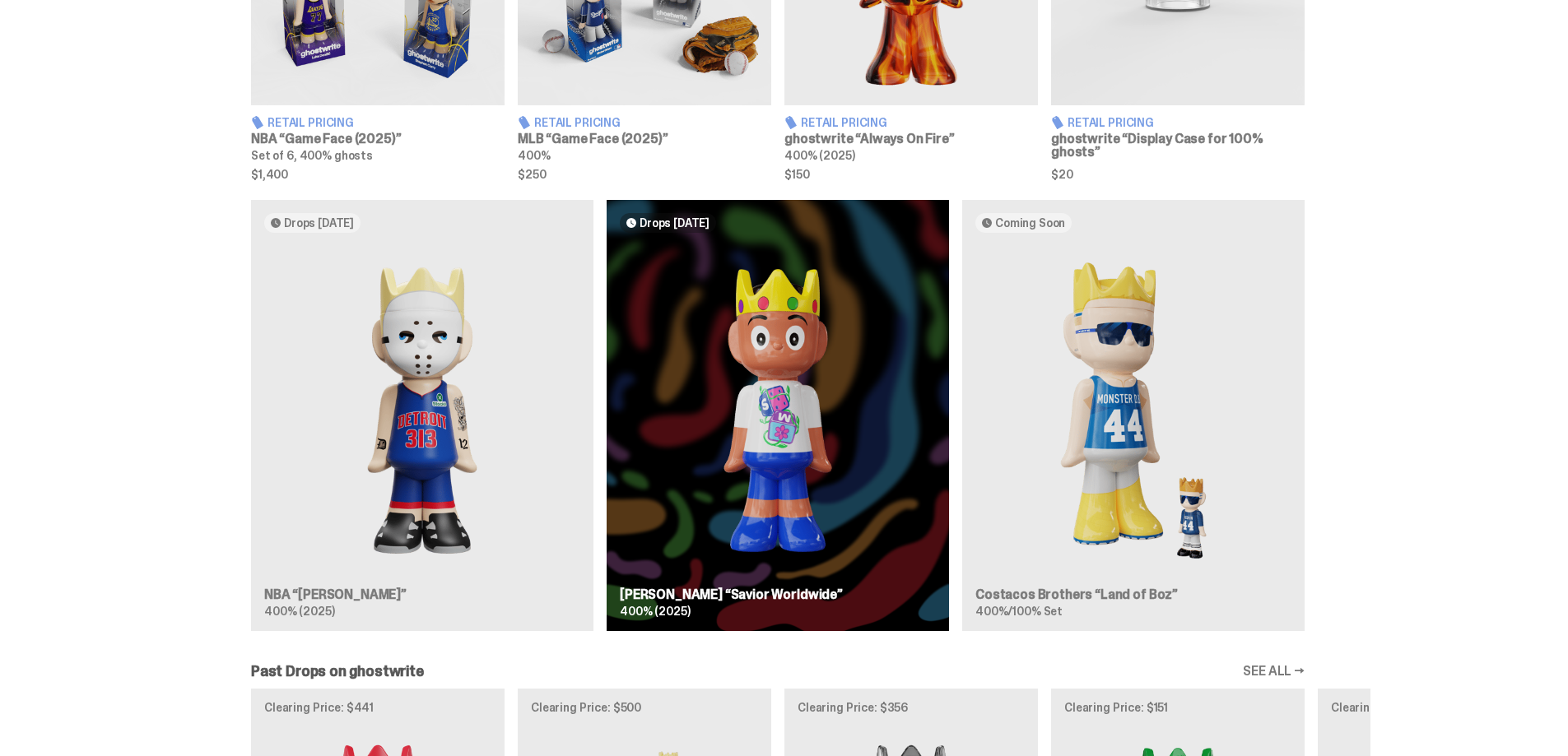
scroll to position [823, 0]
click at [448, 350] on div "Drops [DATE] NBA “[PERSON_NAME]” 400% (2025) Drops [DATE] [PERSON_NAME] “Savior…" at bounding box center [777, 422] width 1185 height 444
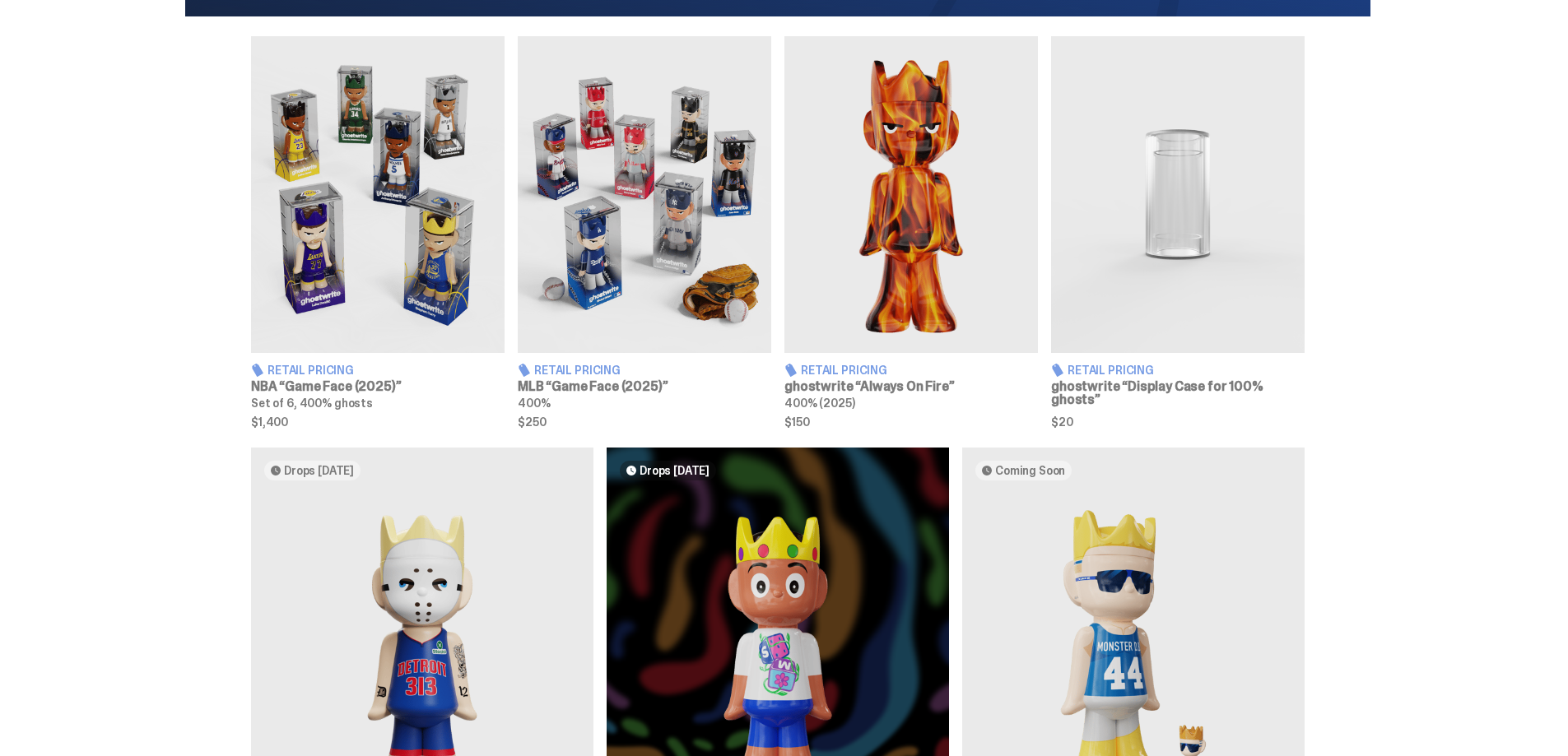
scroll to position [494, 0]
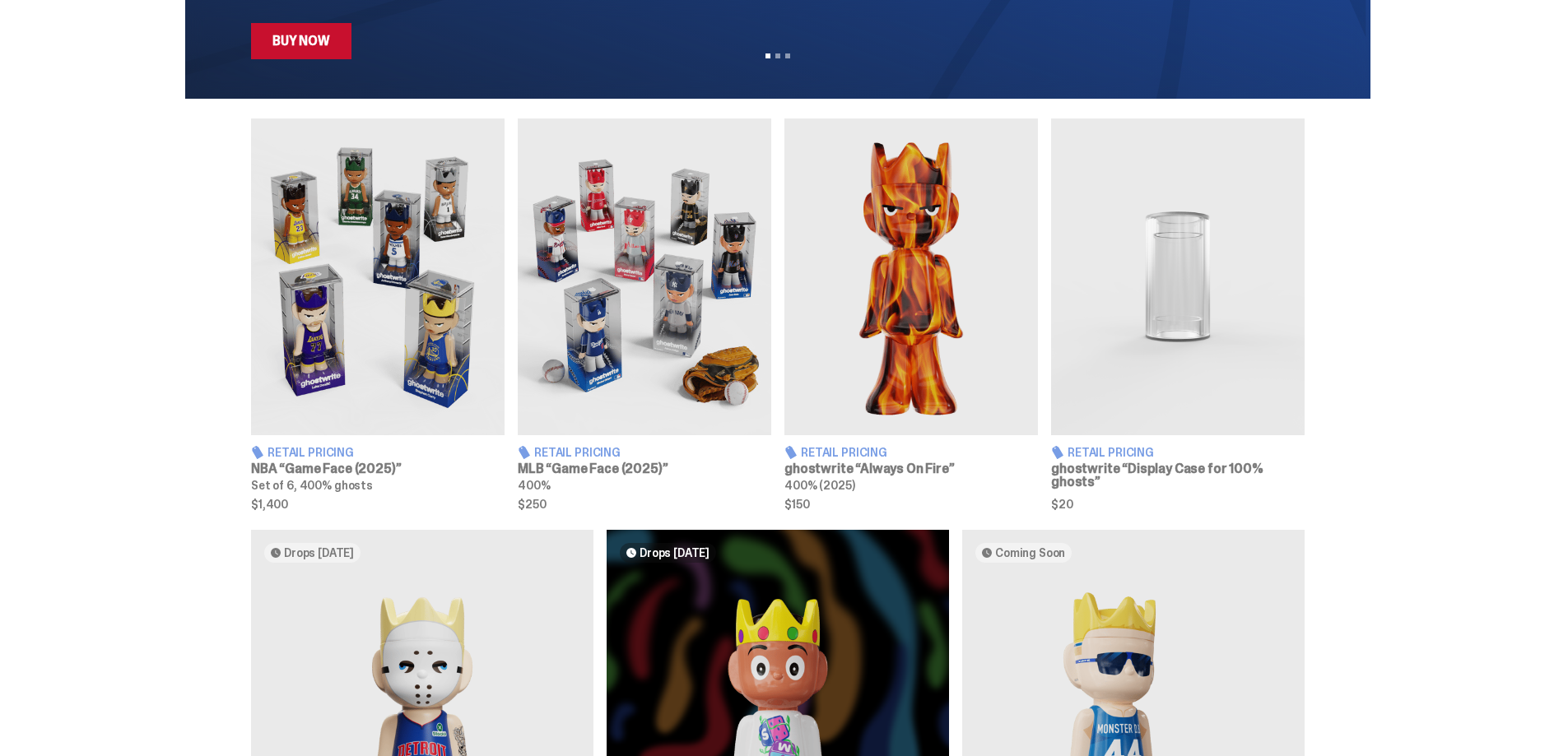
click at [394, 281] on img at bounding box center [378, 276] width 254 height 316
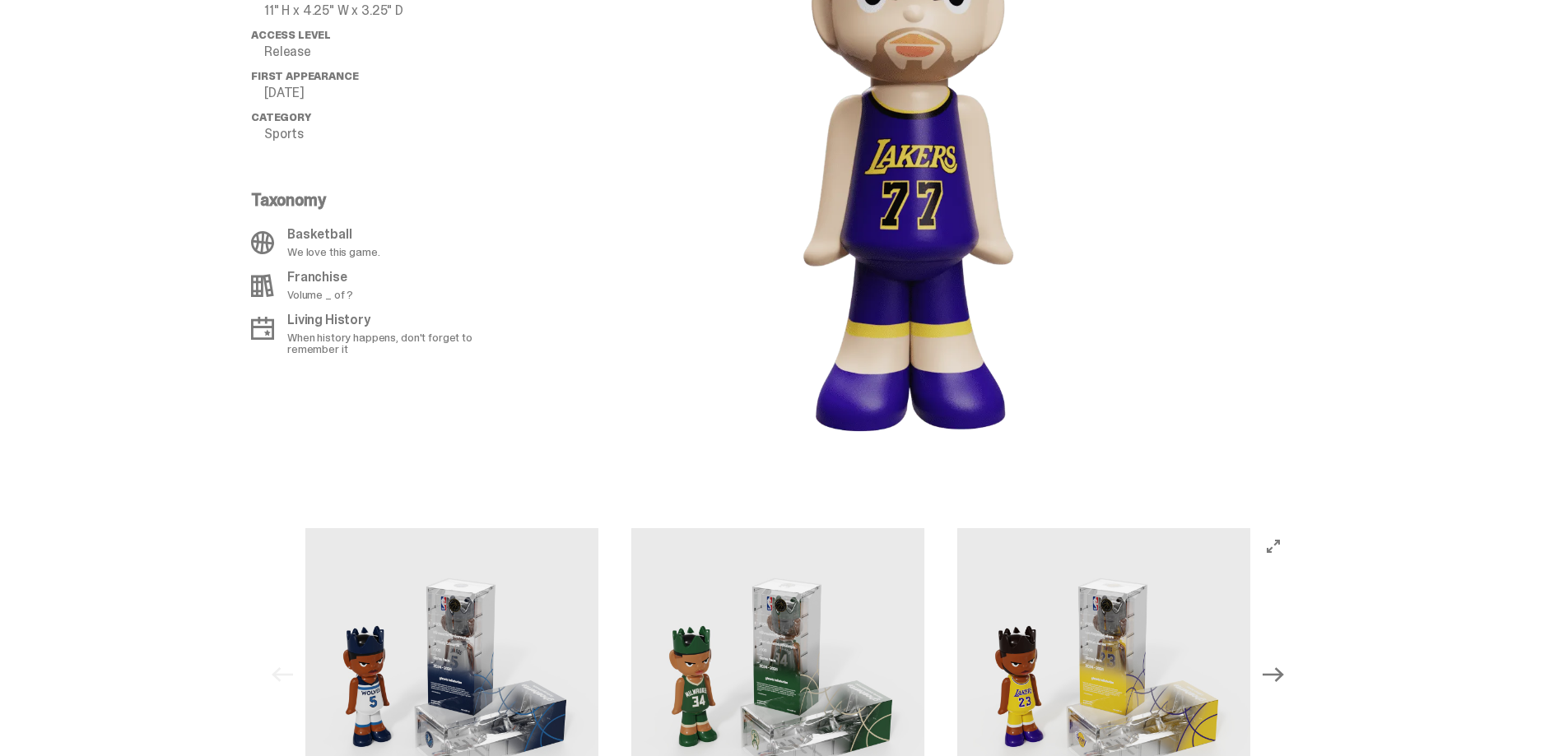
scroll to position [1316, 0]
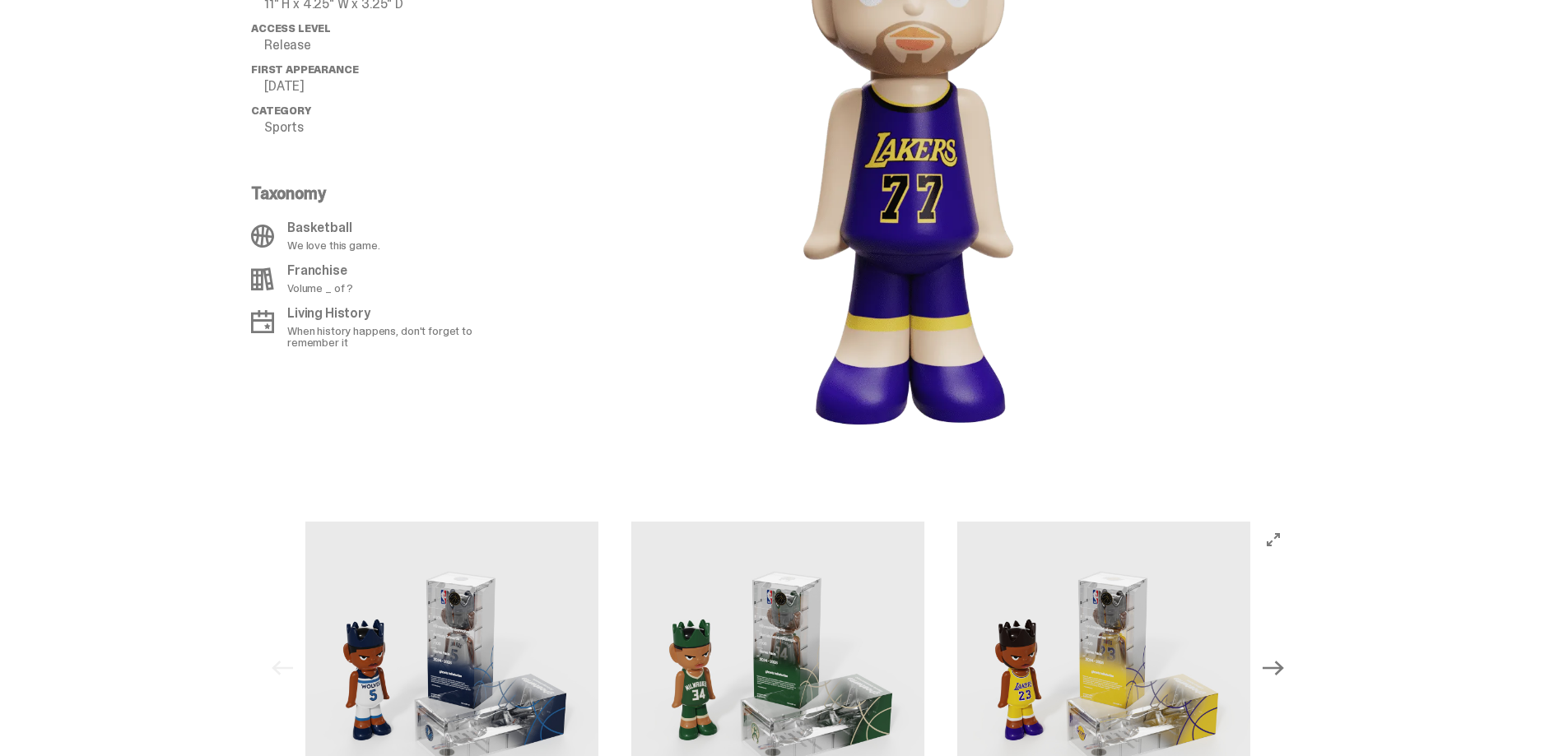
click at [1290, 664] on button "Next" at bounding box center [1273, 668] width 36 height 36
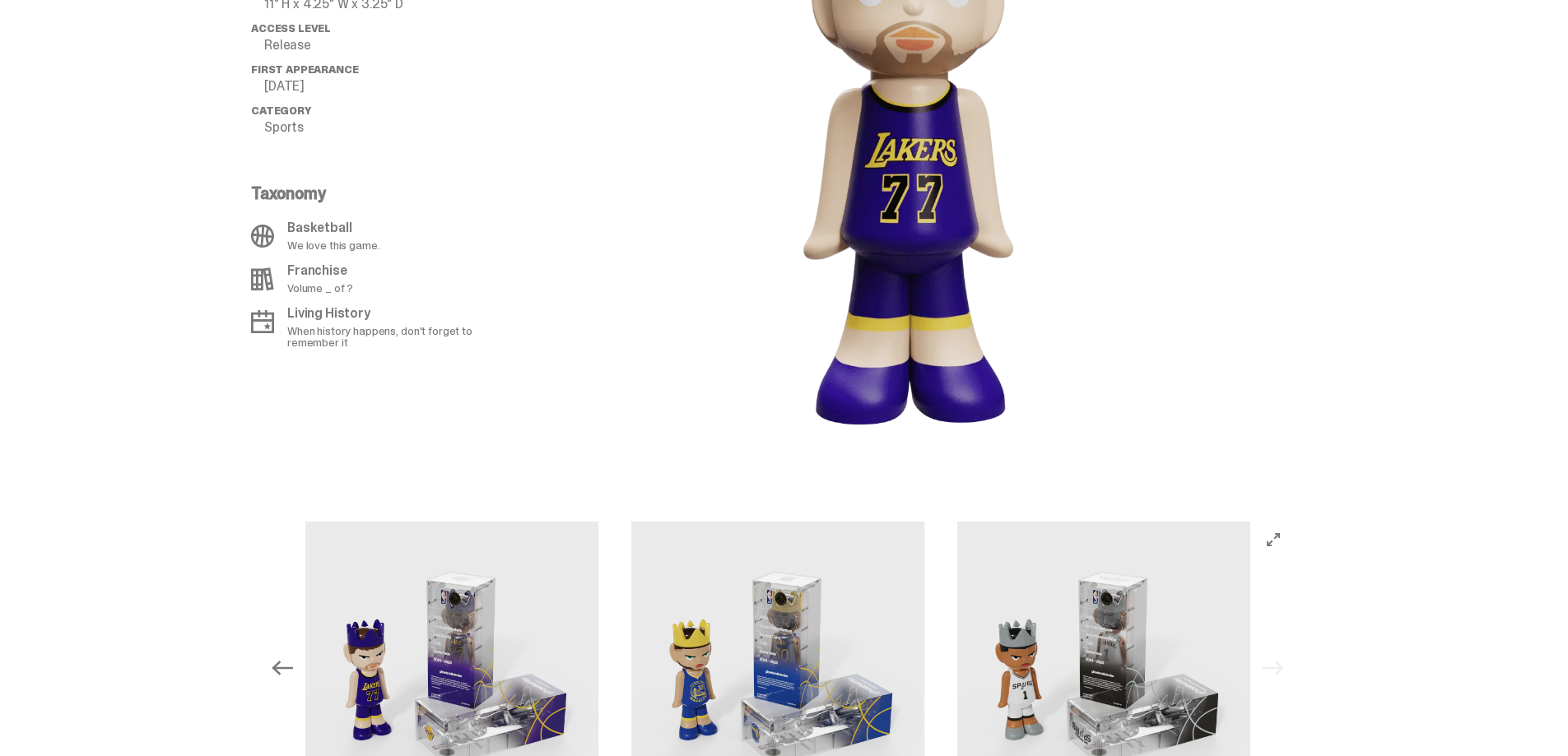
click at [1290, 664] on div "Previous Next View slide 1 View slide 2" at bounding box center [777, 667] width 1027 height 293
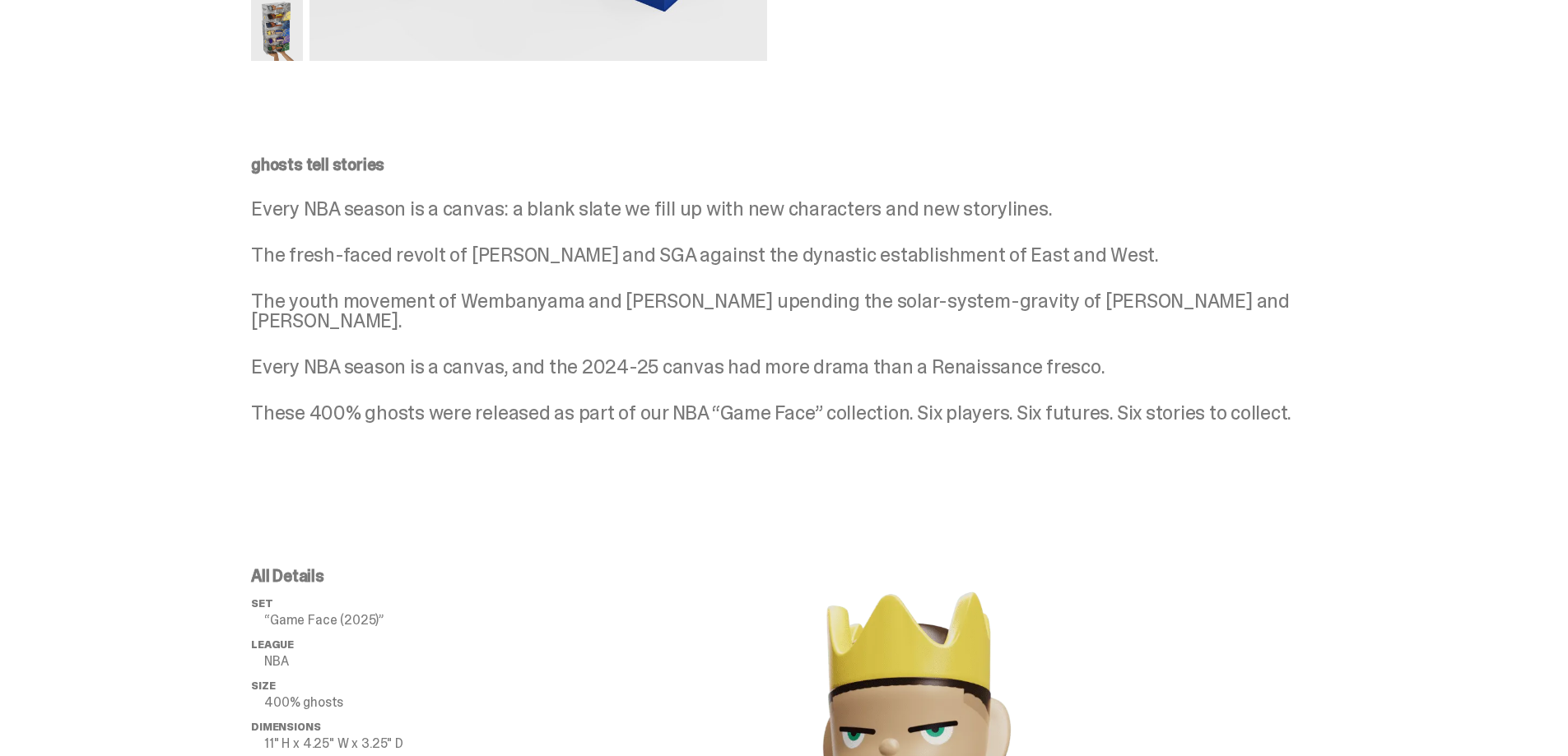
scroll to position [576, 0]
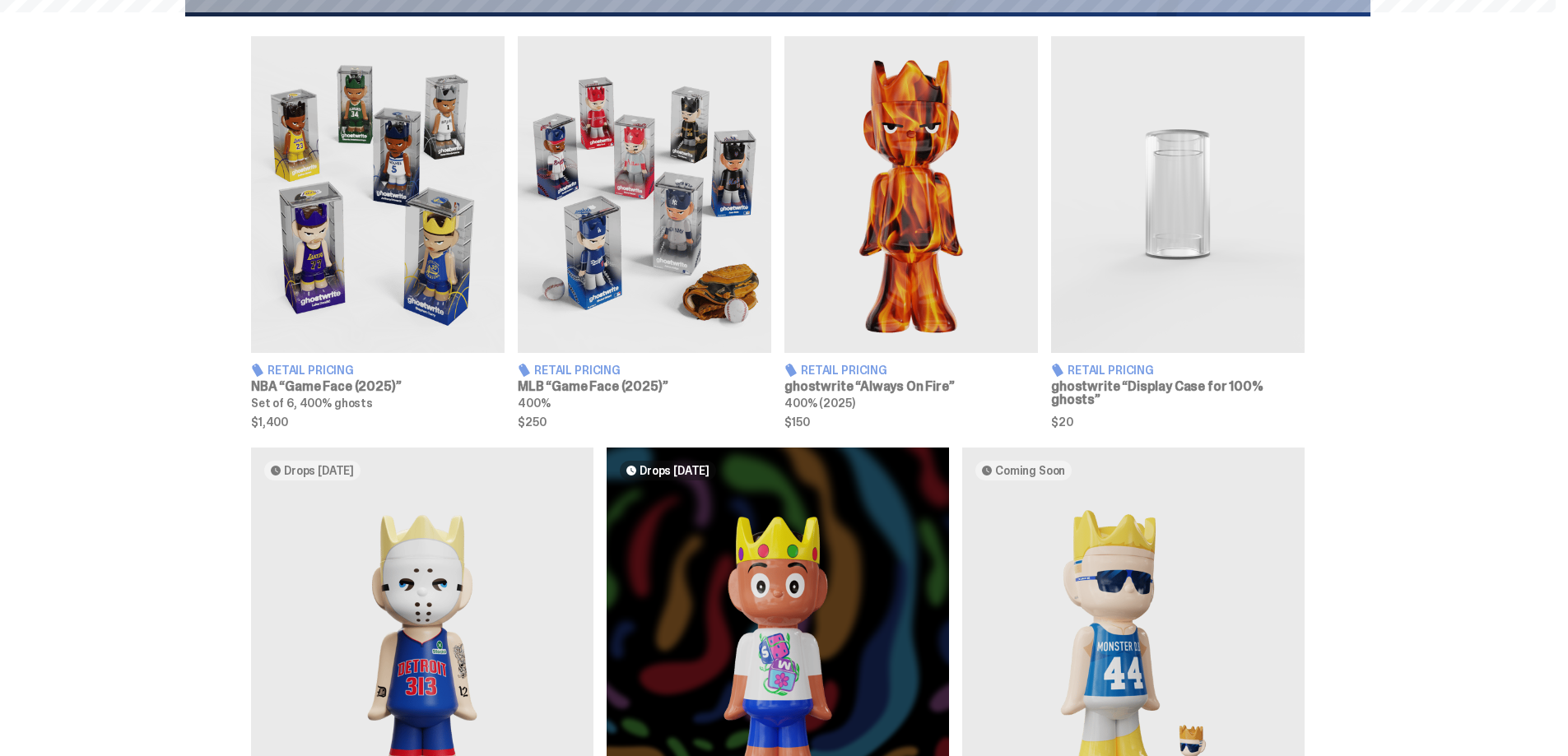
scroll to position [494, 0]
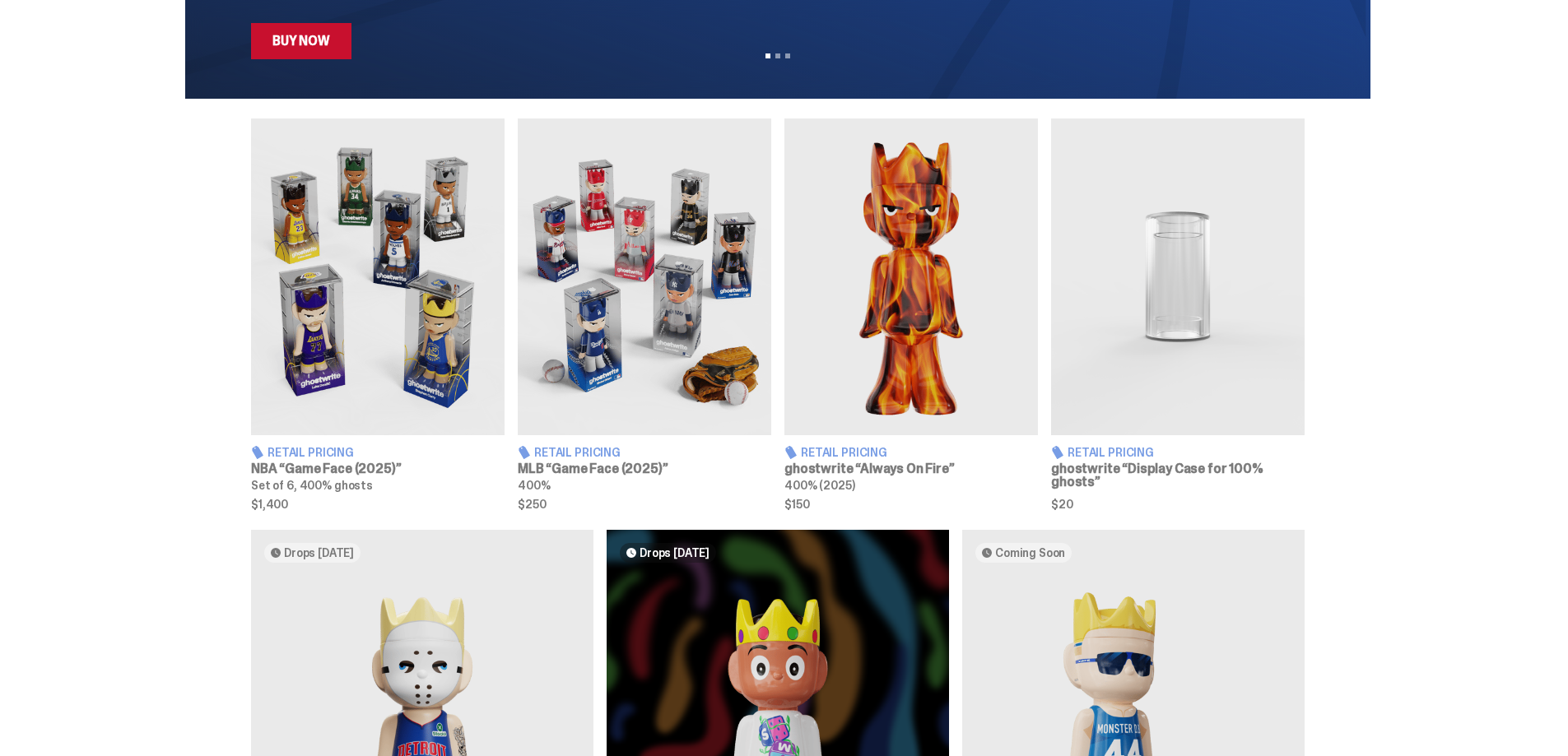
click at [661, 281] on img at bounding box center [645, 276] width 254 height 316
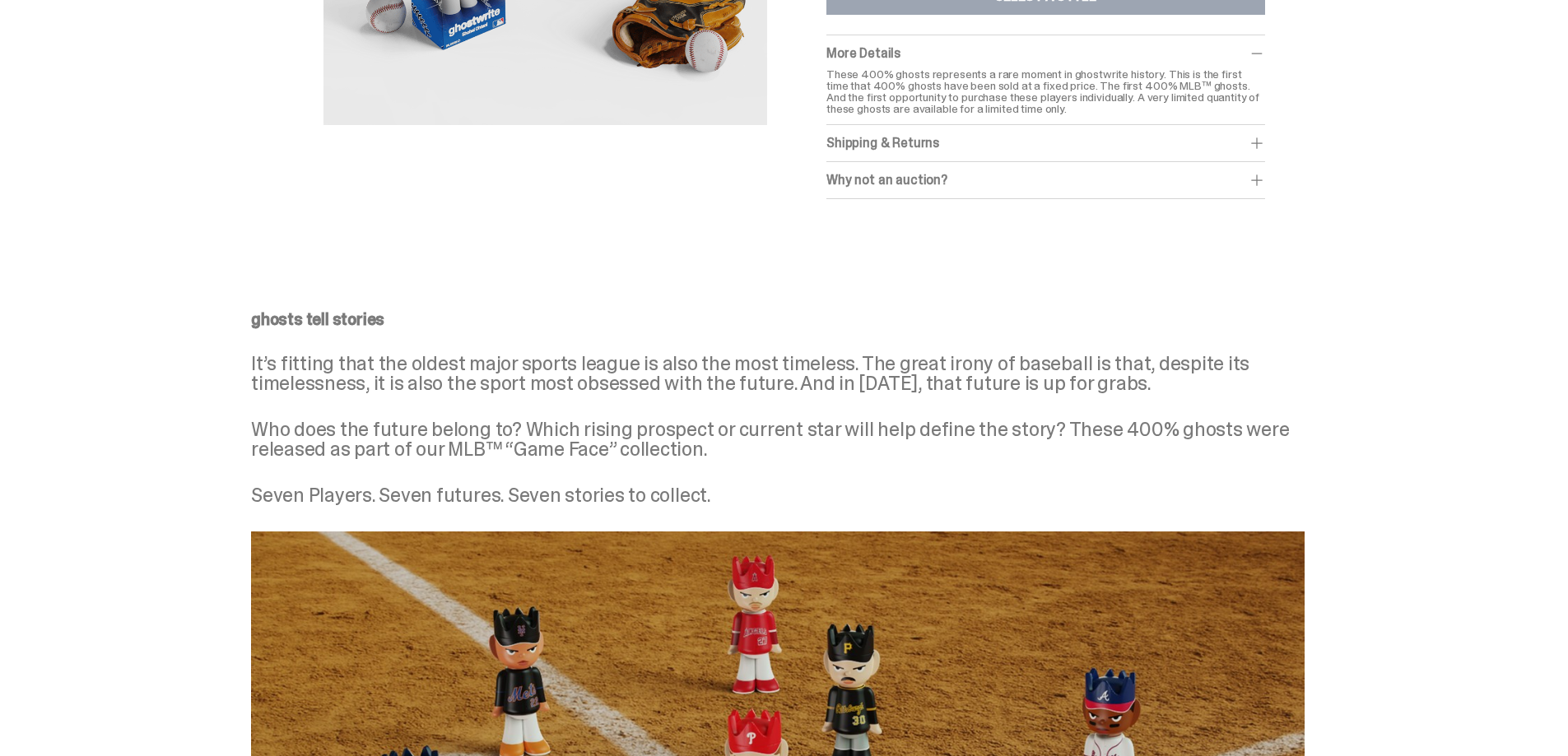
scroll to position [494, 0]
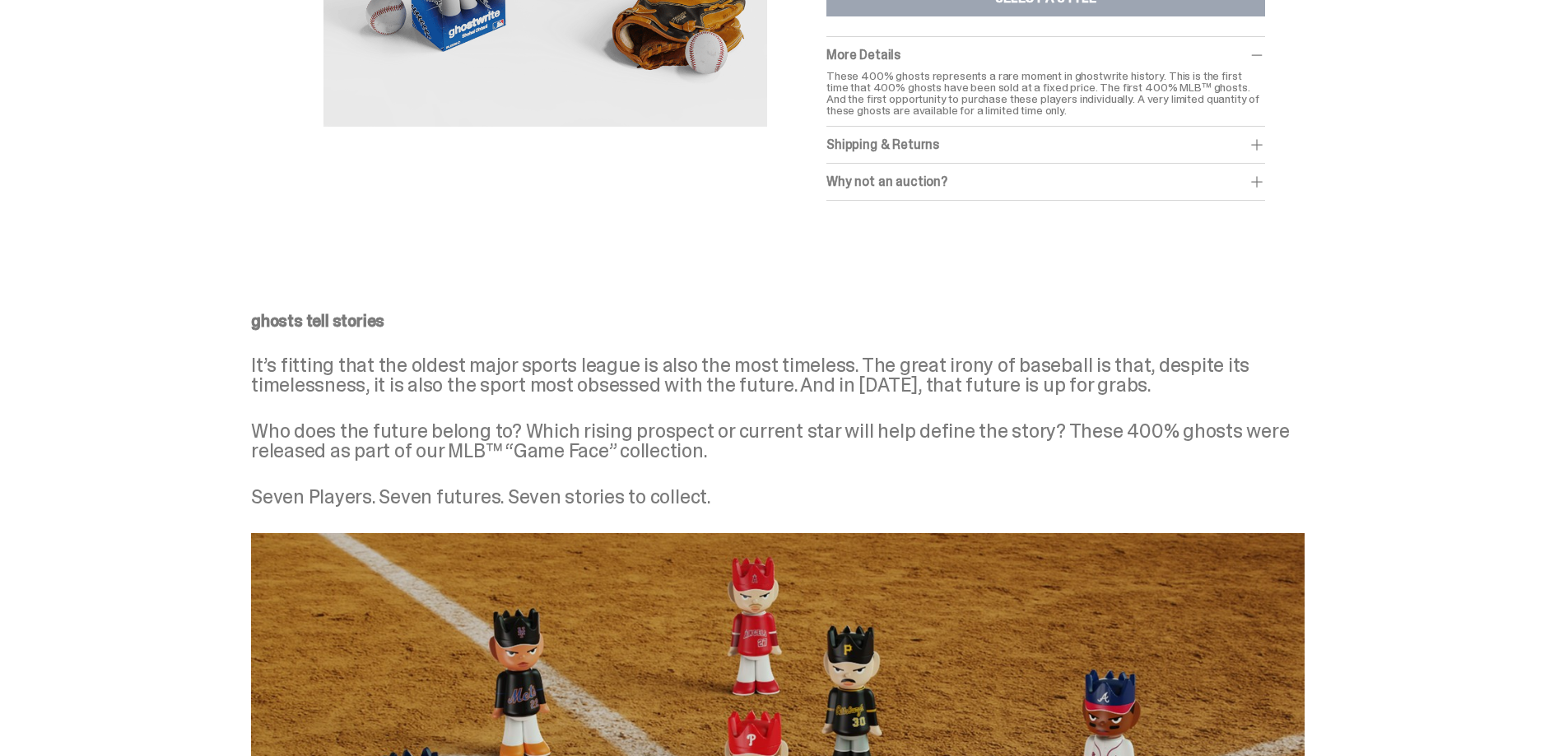
click at [1265, 183] on span at bounding box center [1257, 182] width 16 height 16
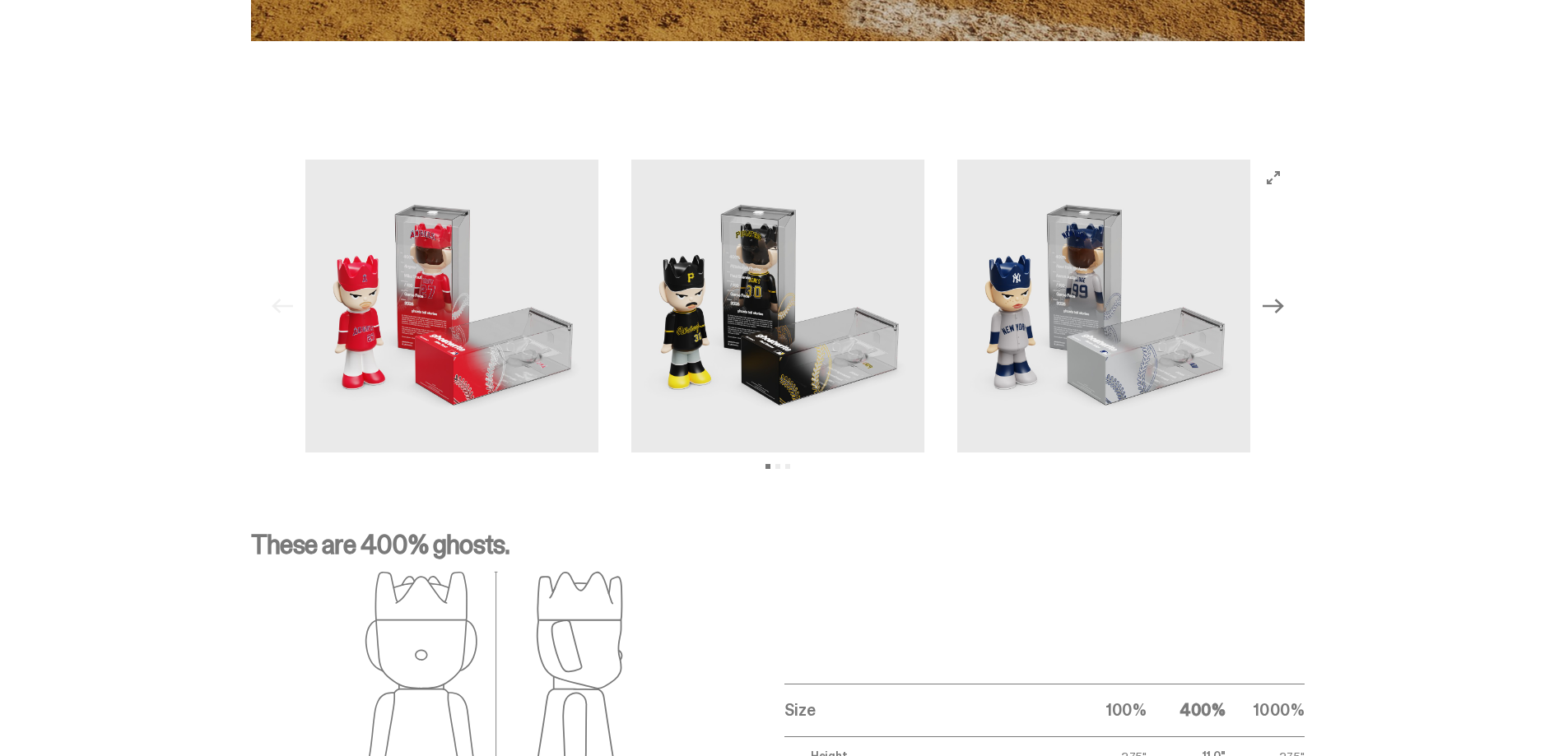
scroll to position [1565, 0]
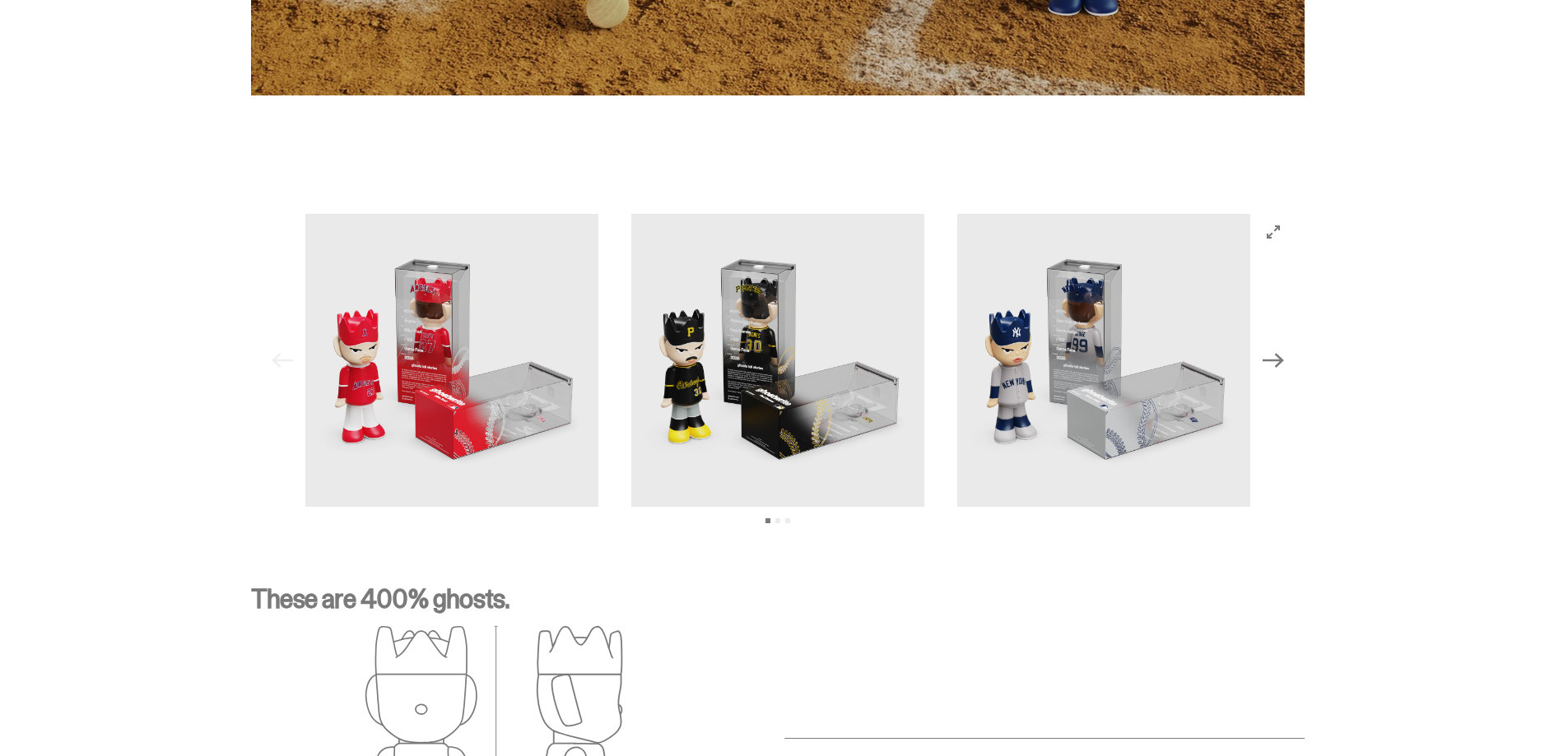
click at [1284, 355] on icon "Next" at bounding box center [1273, 361] width 22 height 22
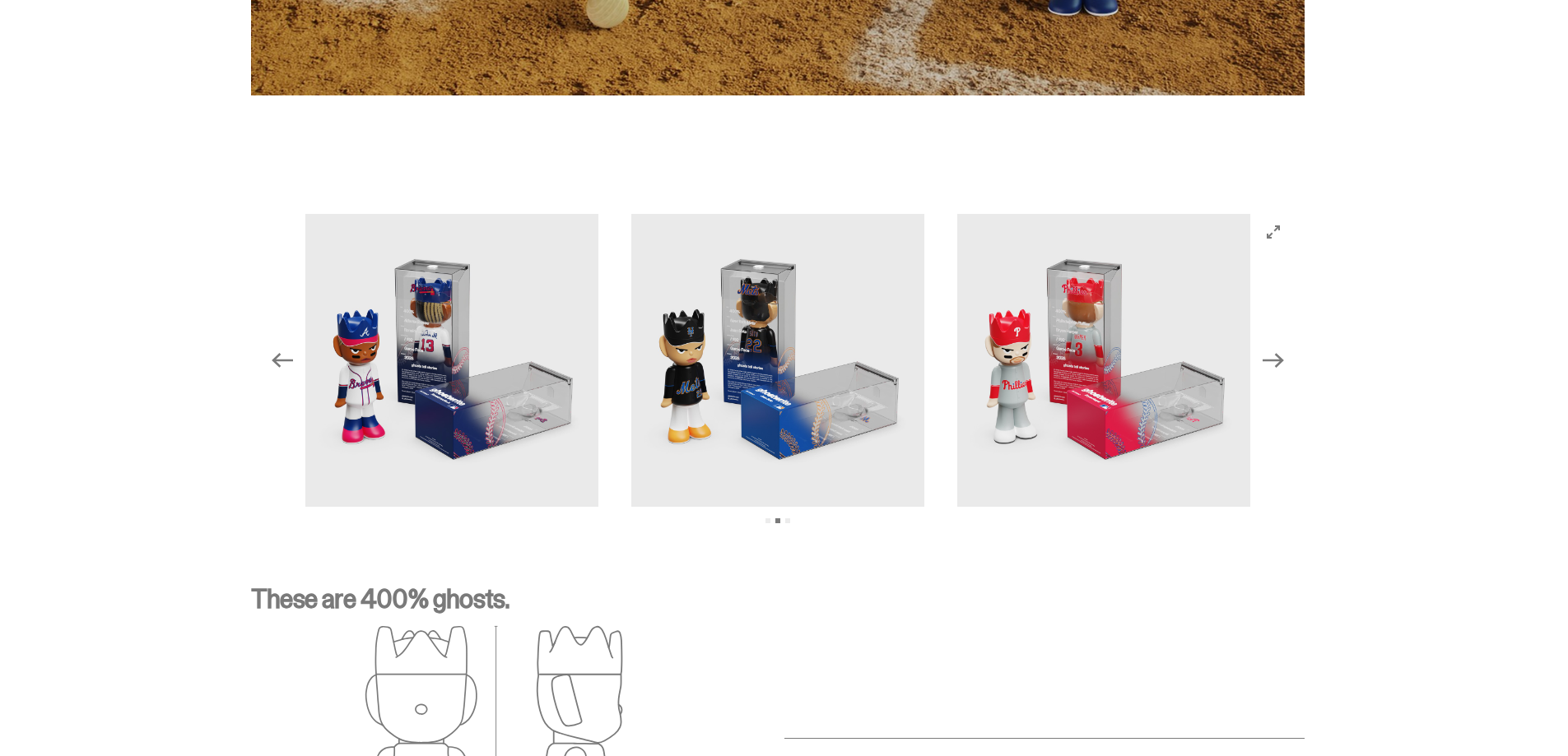
click at [1284, 355] on icon "Next" at bounding box center [1273, 361] width 22 height 22
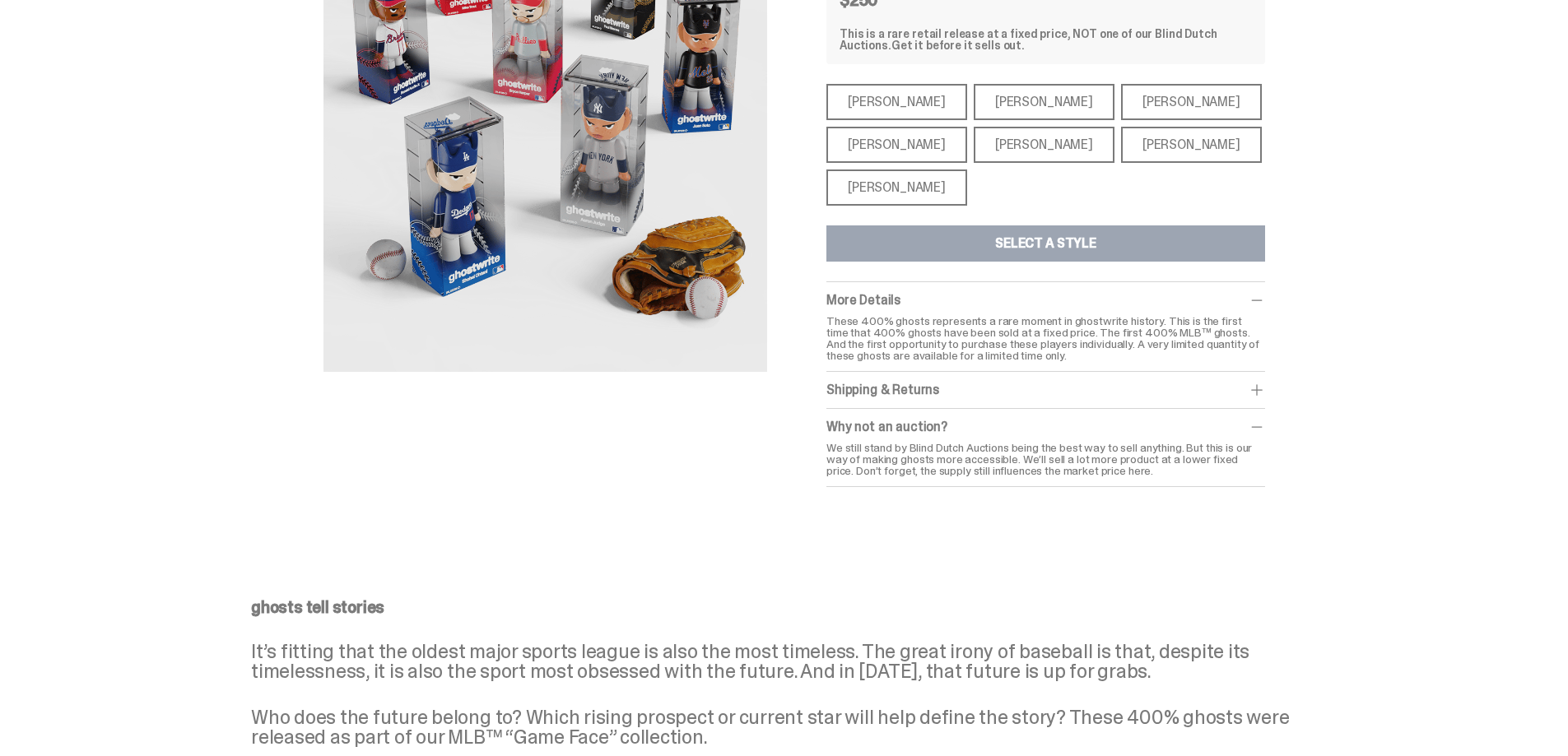
scroll to position [0, 0]
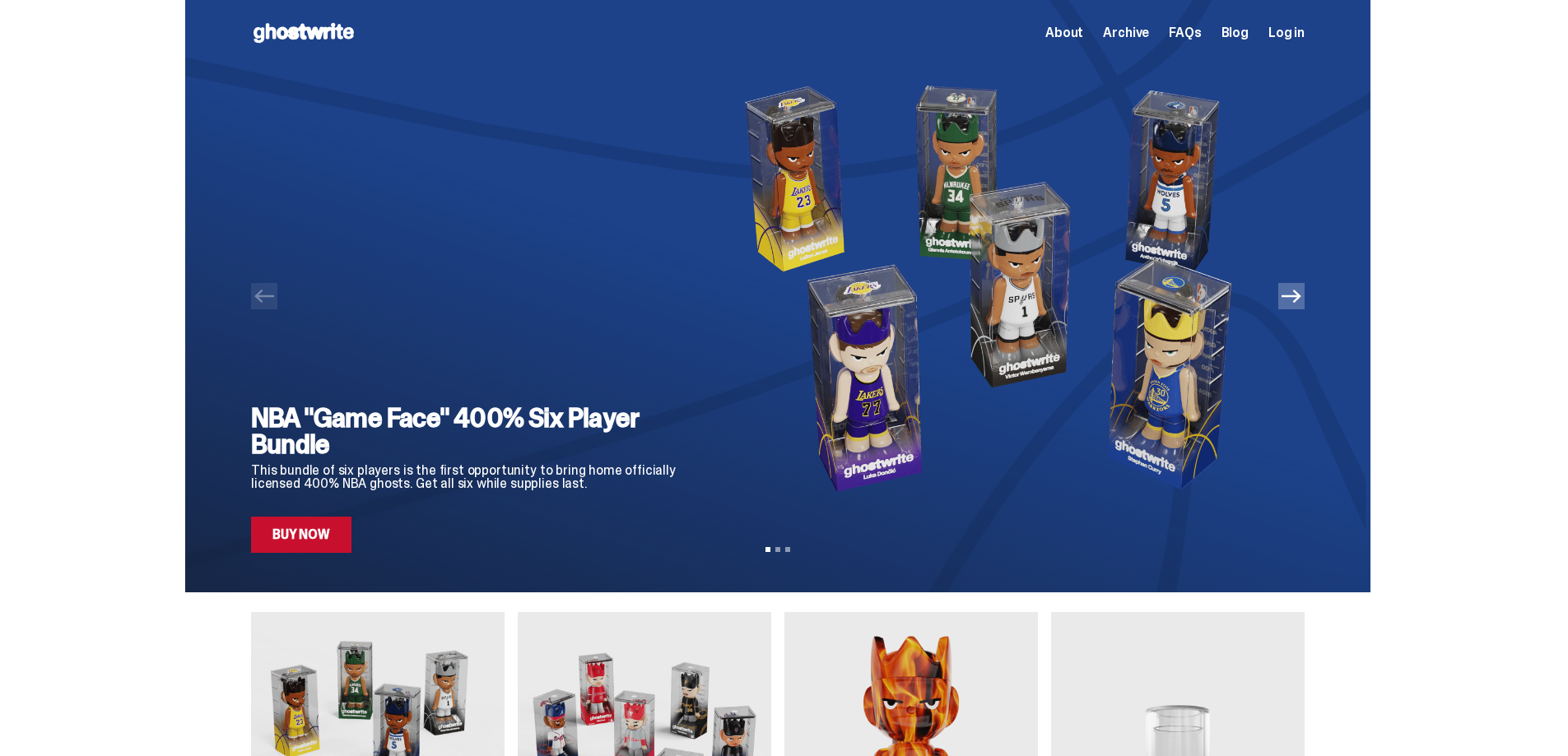
click at [1302, 306] on button "Next" at bounding box center [1291, 296] width 26 height 26
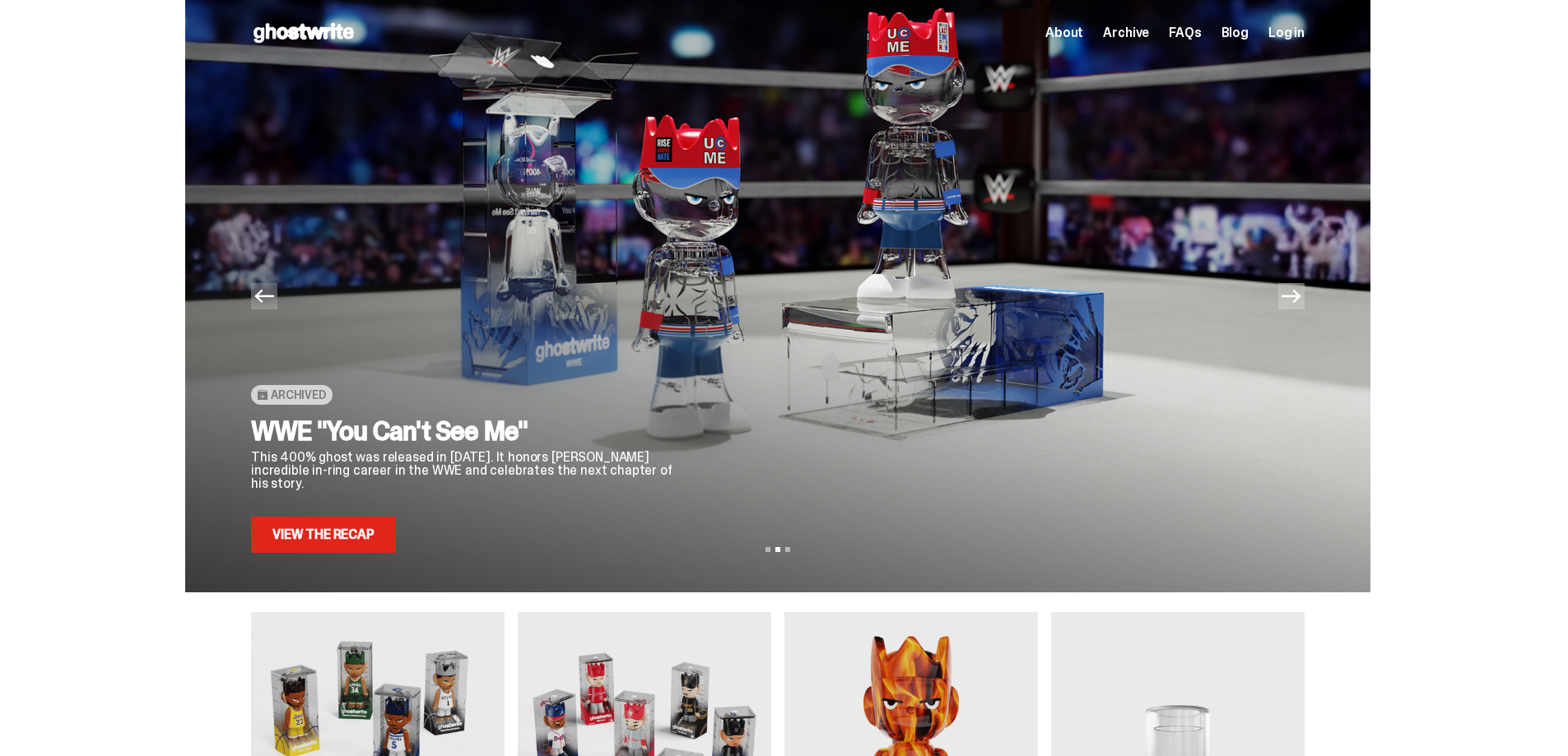
click at [1301, 305] on icon "Next" at bounding box center [1291, 296] width 20 height 20
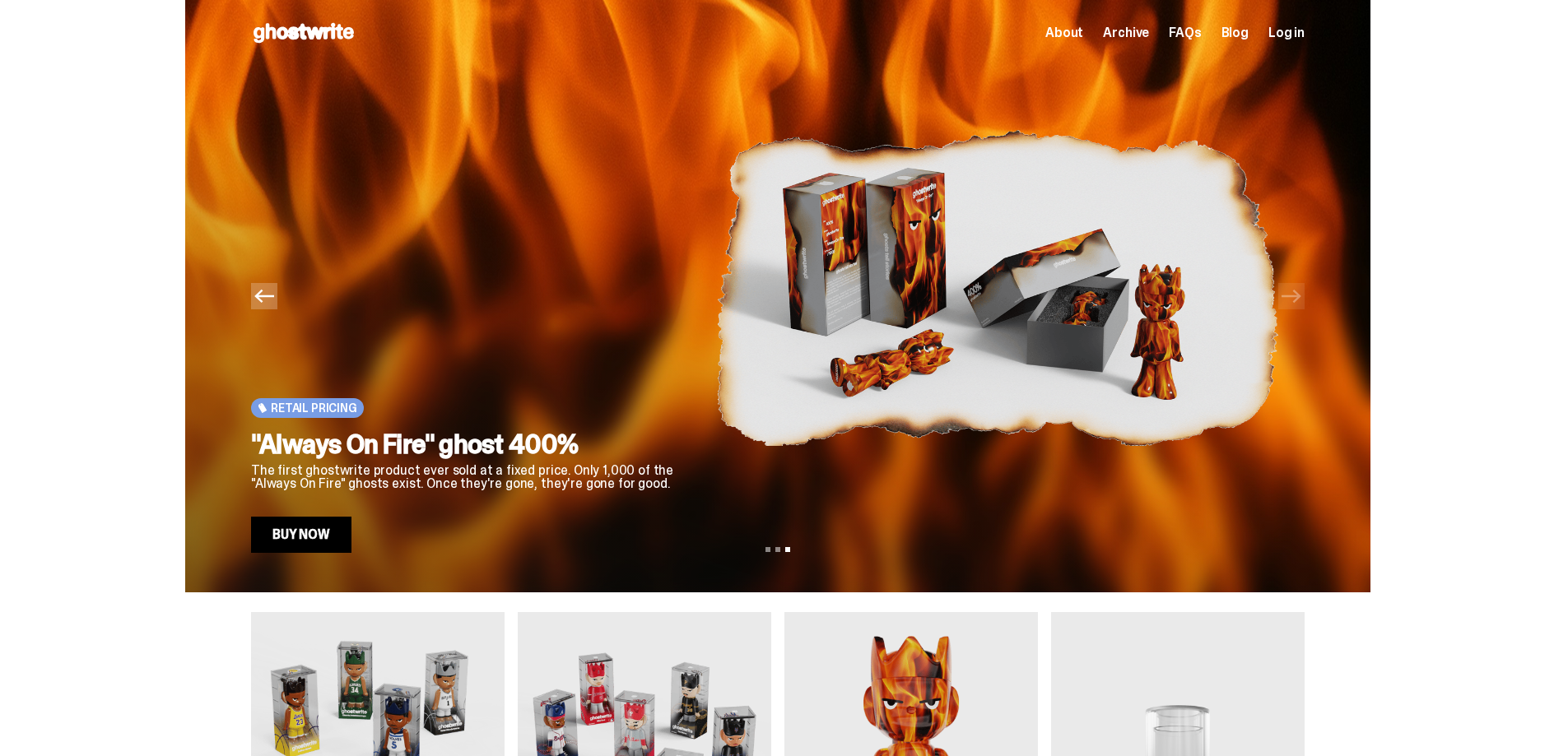
click at [271, 296] on icon "Previous" at bounding box center [264, 296] width 20 height 14
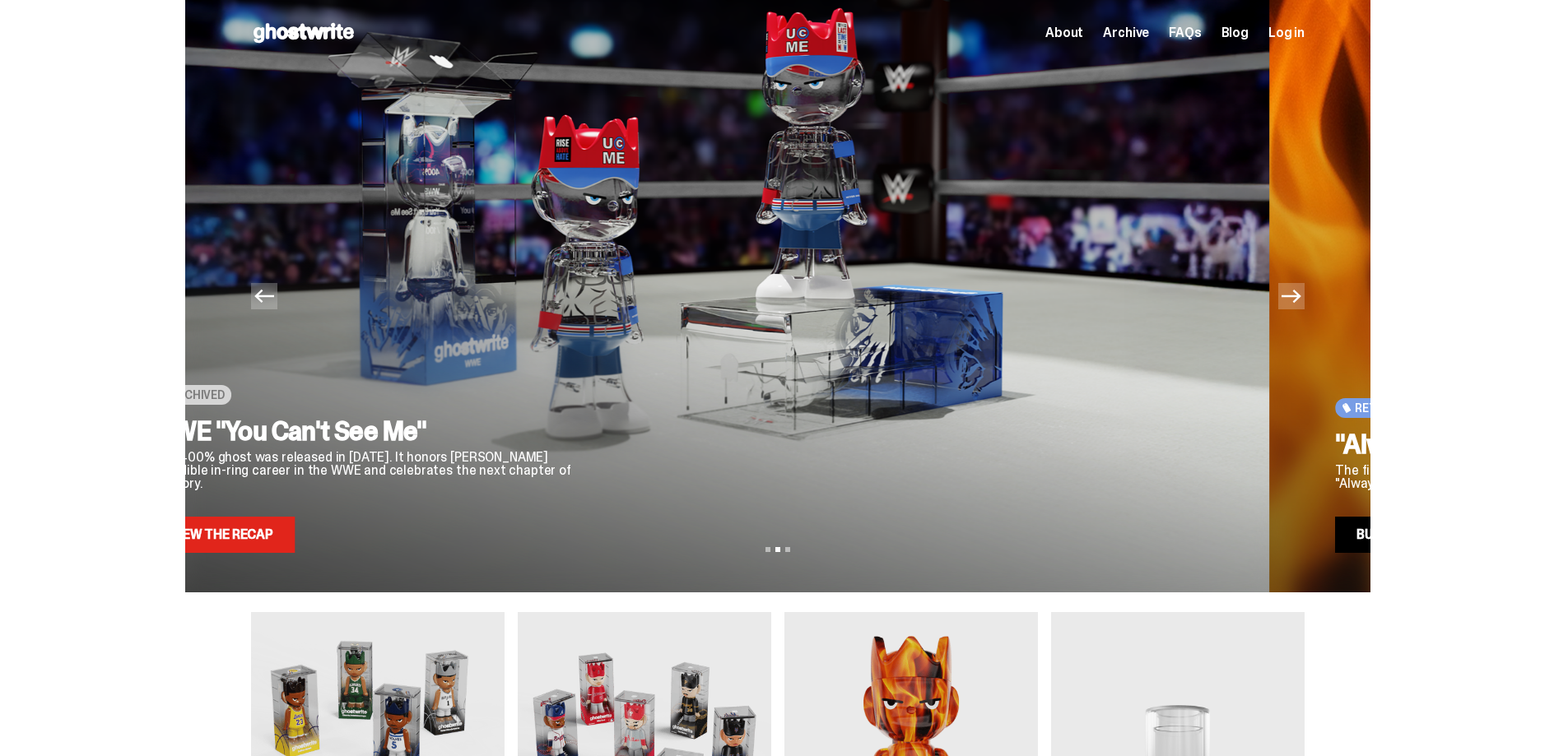
click at [271, 296] on icon "Previous" at bounding box center [264, 296] width 20 height 14
